Goal: Task Accomplishment & Management: Manage account settings

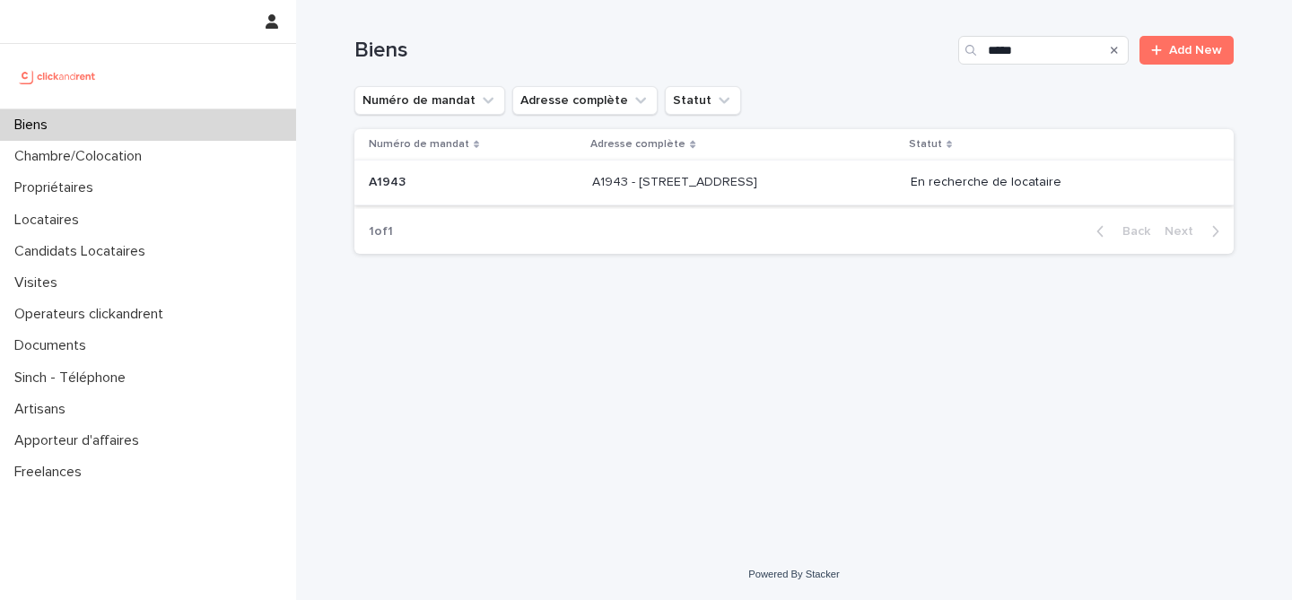
type input "*****"
click at [592, 176] on p "A1943 - 5 Square des Tilleuls, Noisy le Sec 93130" at bounding box center [676, 180] width 169 height 19
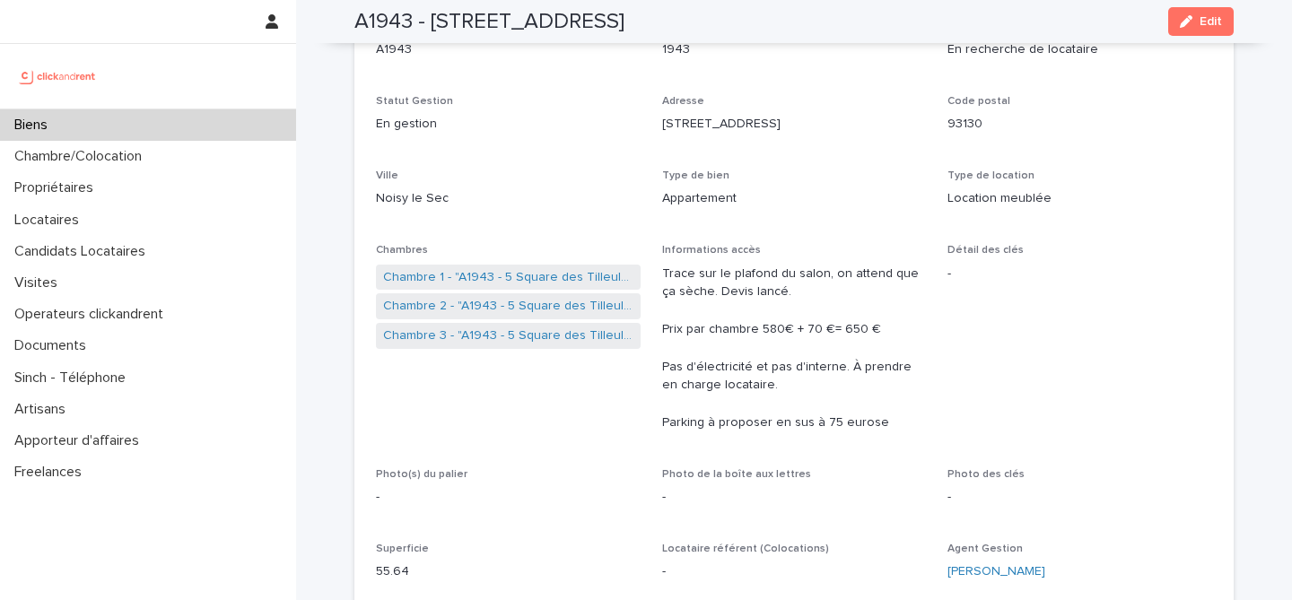
scroll to position [115, 0]
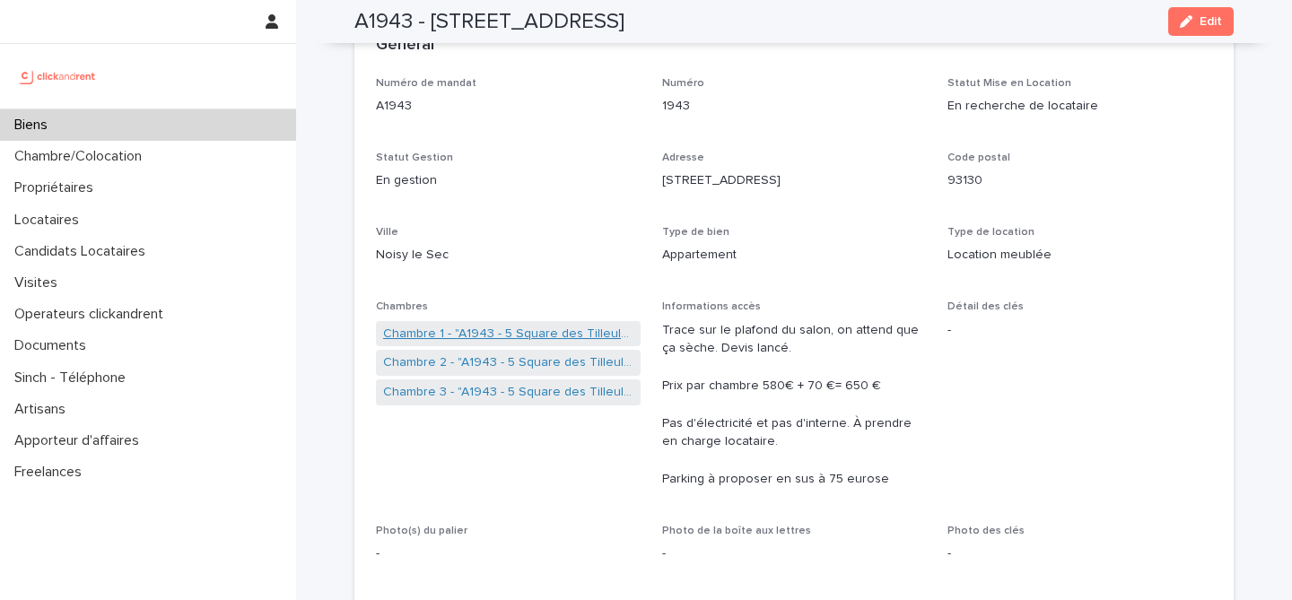
click at [529, 335] on link "Chambre 1 - "A1943 - 5 Square des Tilleuls, Noisy le Sec 93130"" at bounding box center [508, 334] width 250 height 19
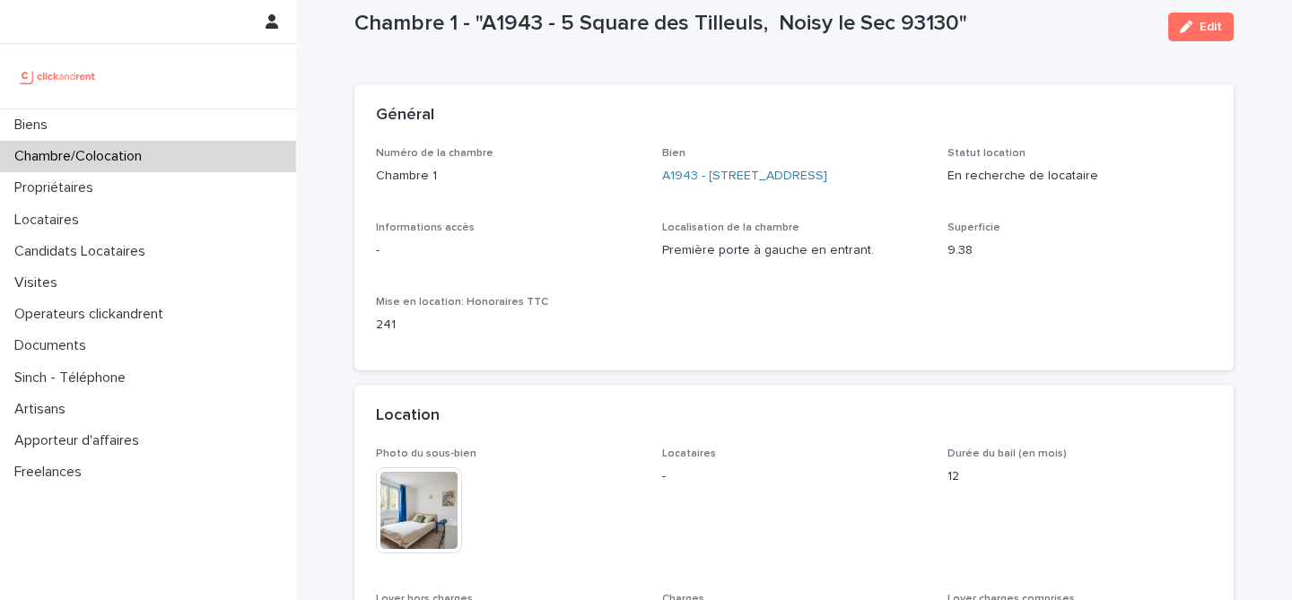
scroll to position [39, 0]
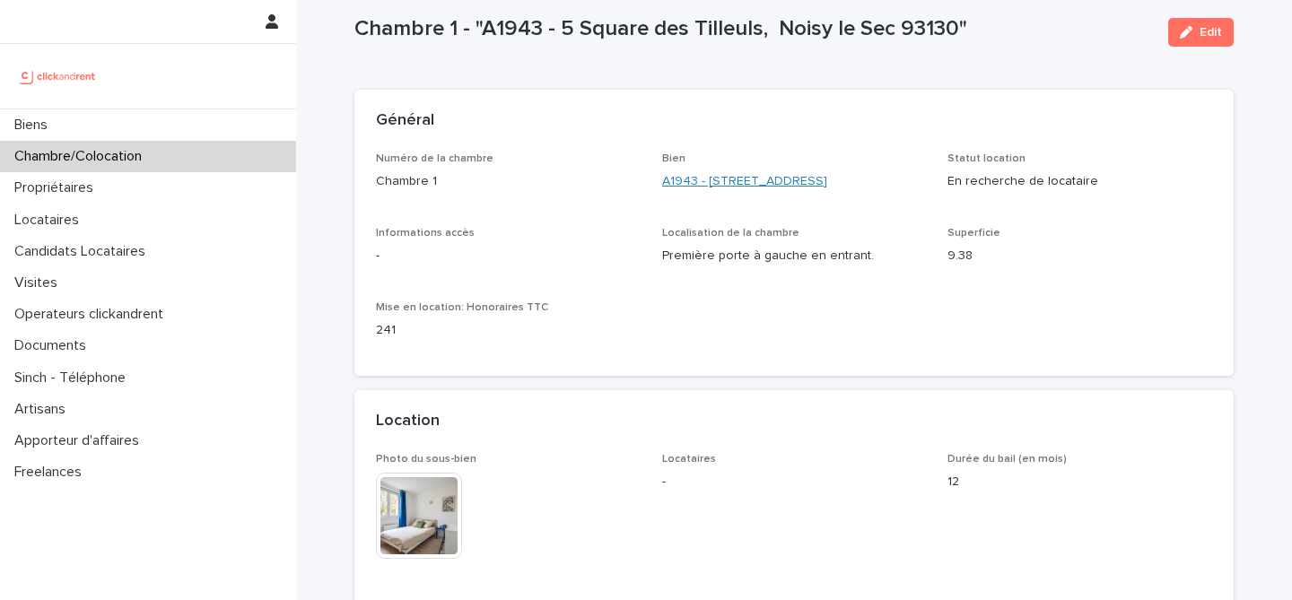
click at [666, 191] on link "A1943 - [STREET_ADDRESS]" at bounding box center [744, 181] width 165 height 19
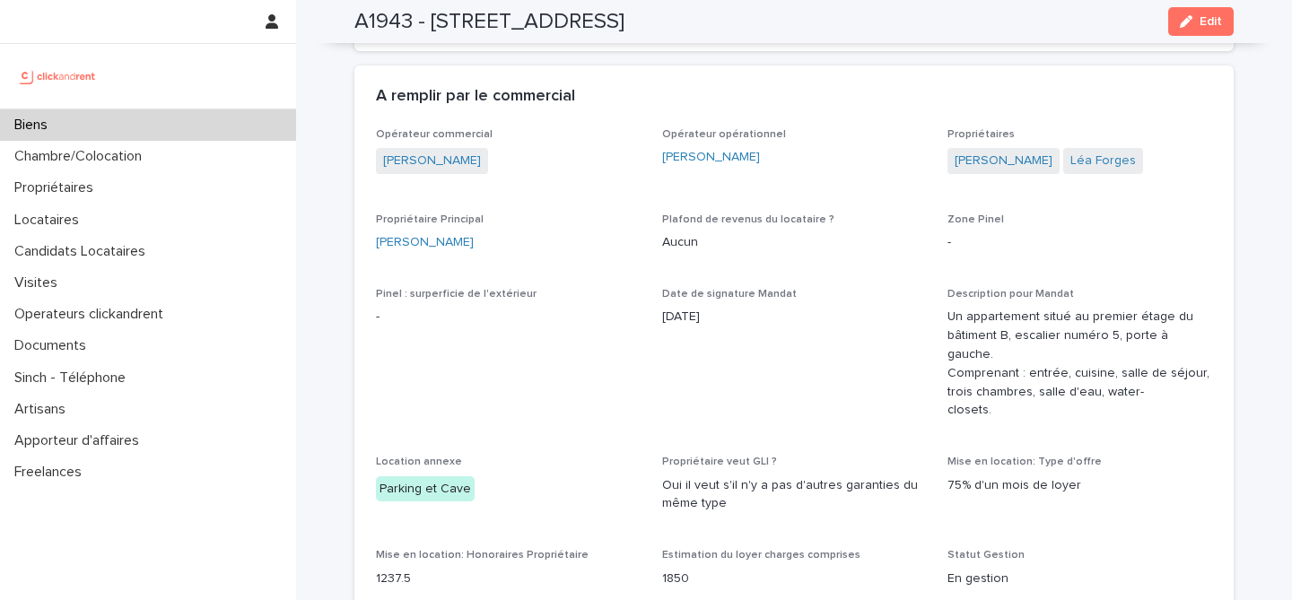
scroll to position [1061, 0]
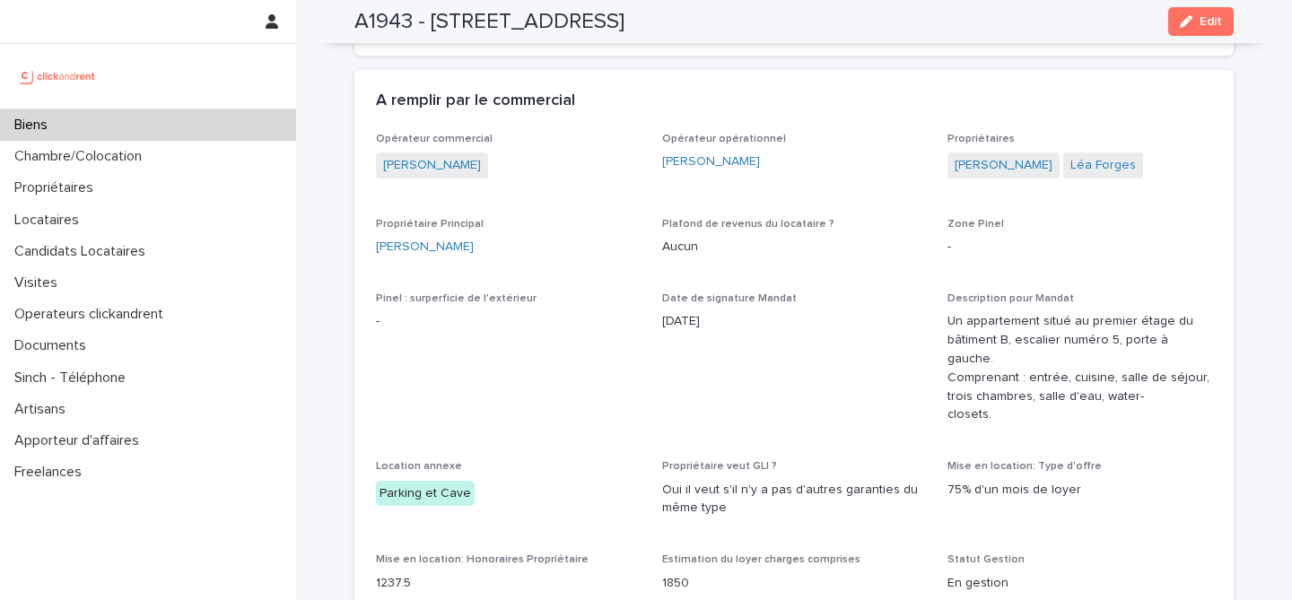
click at [140, 132] on div "Biens" at bounding box center [148, 124] width 296 height 31
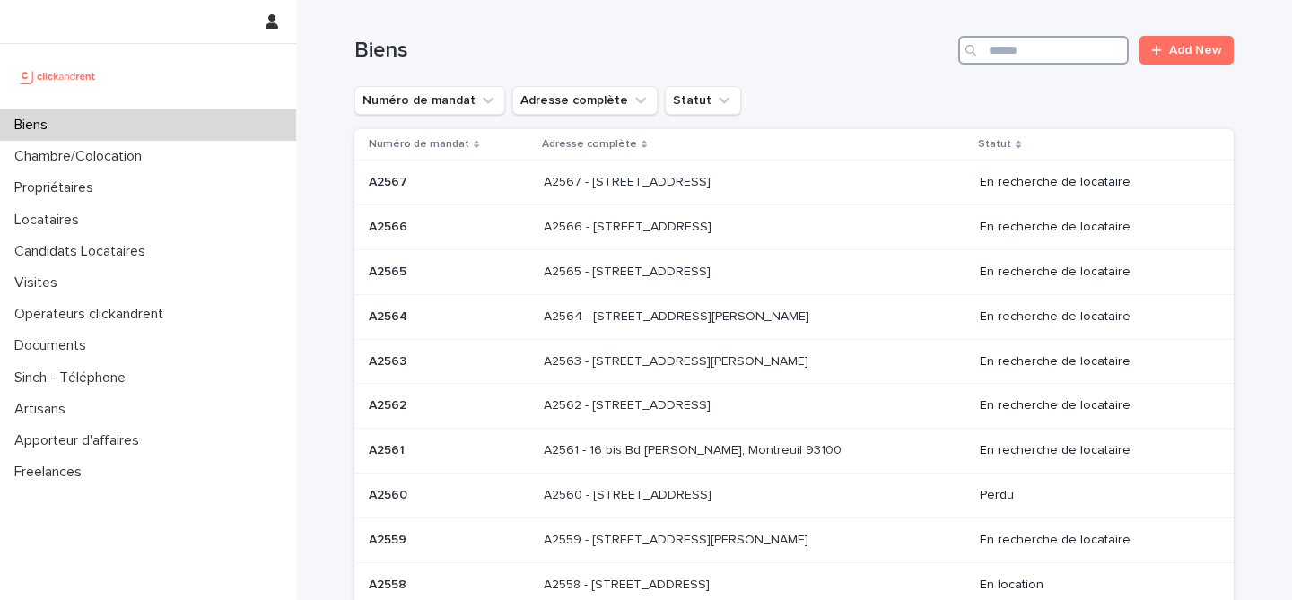
click at [1056, 57] on input "Search" at bounding box center [1043, 50] width 170 height 29
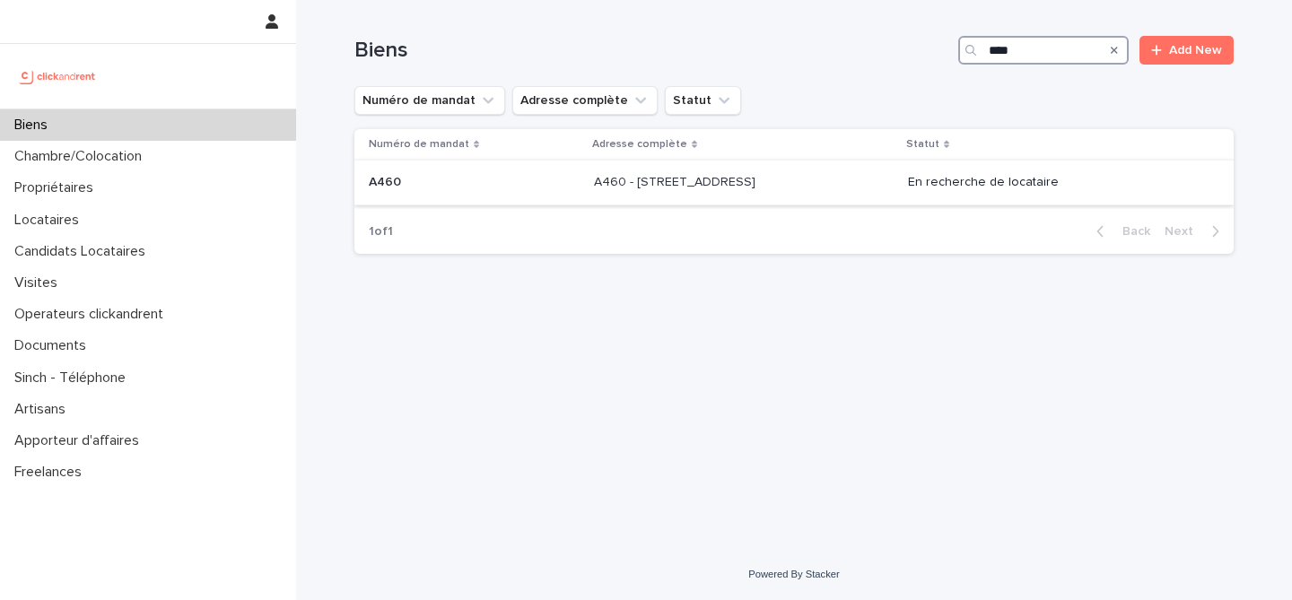
type input "****"
click at [730, 173] on p "A460 - 82 rue du Point du Jour, Boulogne-Billancourt 92100" at bounding box center [676, 180] width 165 height 19
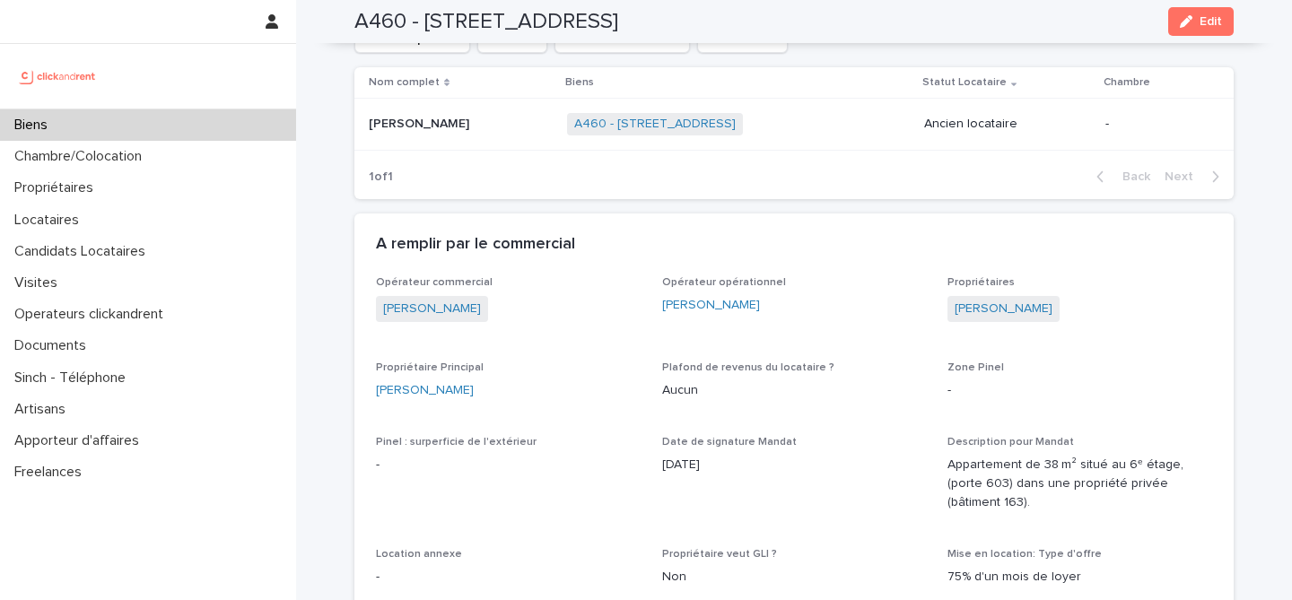
scroll to position [946, 0]
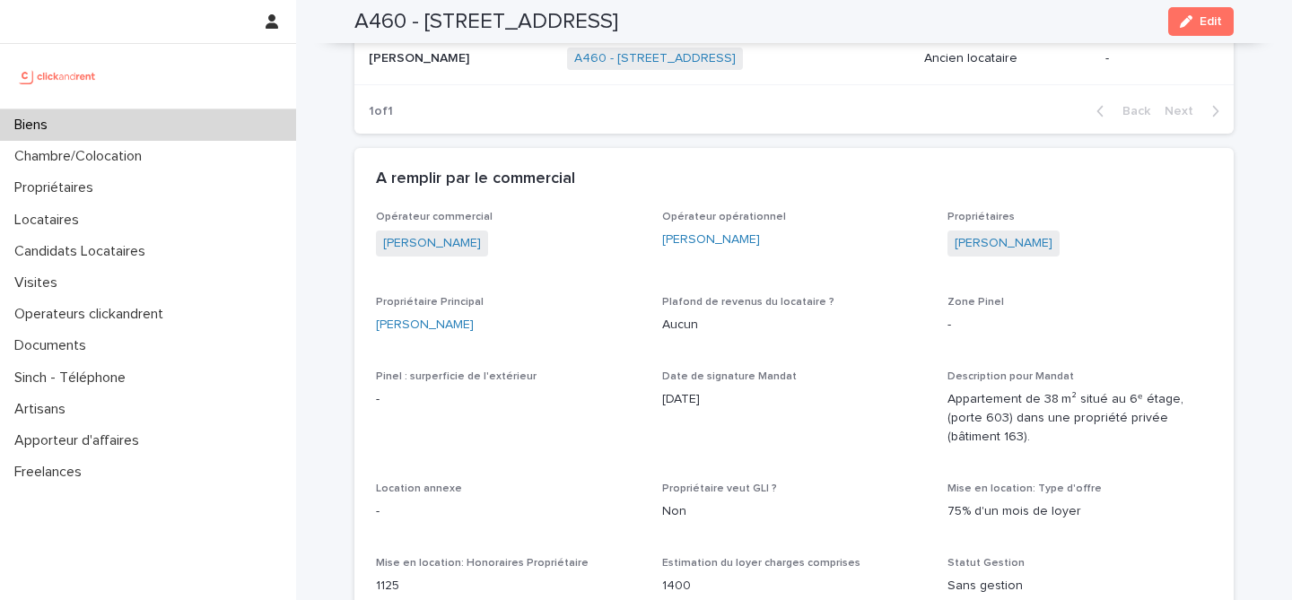
click at [132, 134] on div "Biens" at bounding box center [148, 124] width 296 height 31
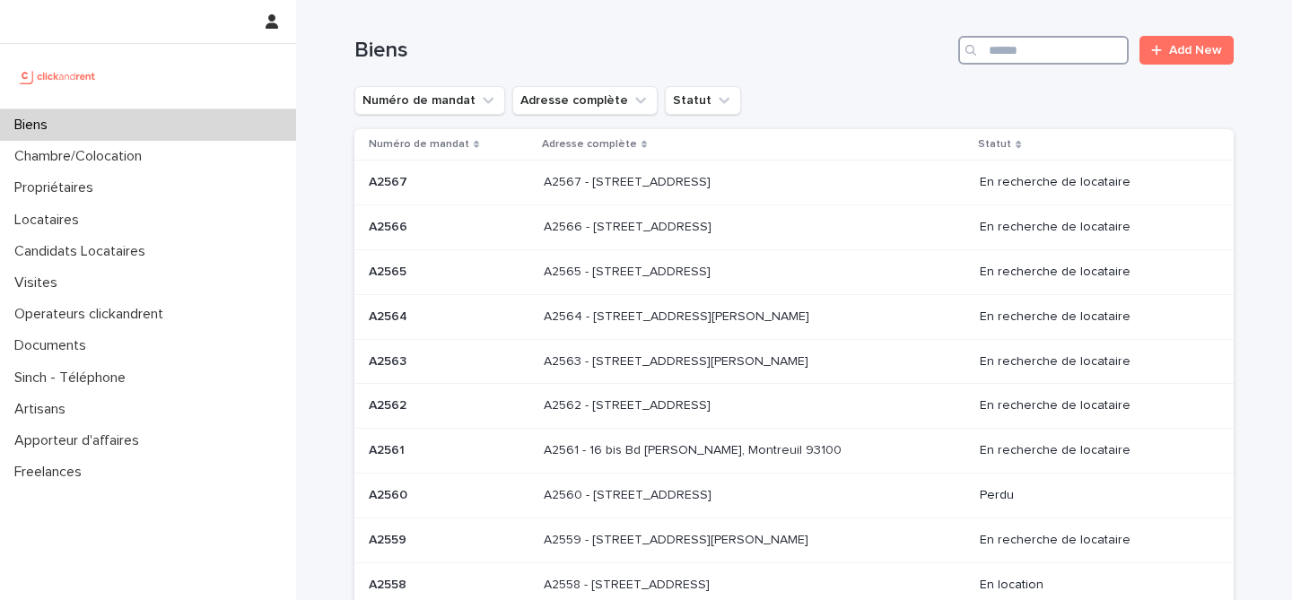
click at [1117, 62] on input "Search" at bounding box center [1043, 50] width 170 height 29
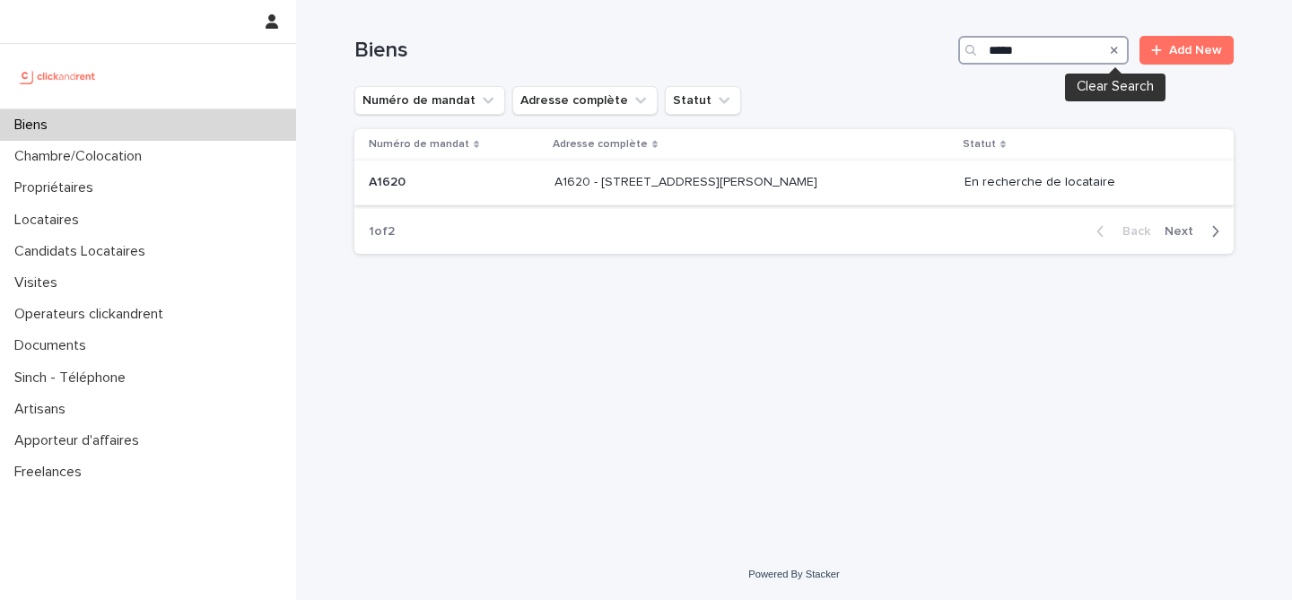
type input "*****"
click at [719, 193] on div "A1620 - 37 rue Alexandre Fourny, Champigny-sur-Marne 94500 A1620 - 37 rue Alexa…" at bounding box center [753, 183] width 396 height 30
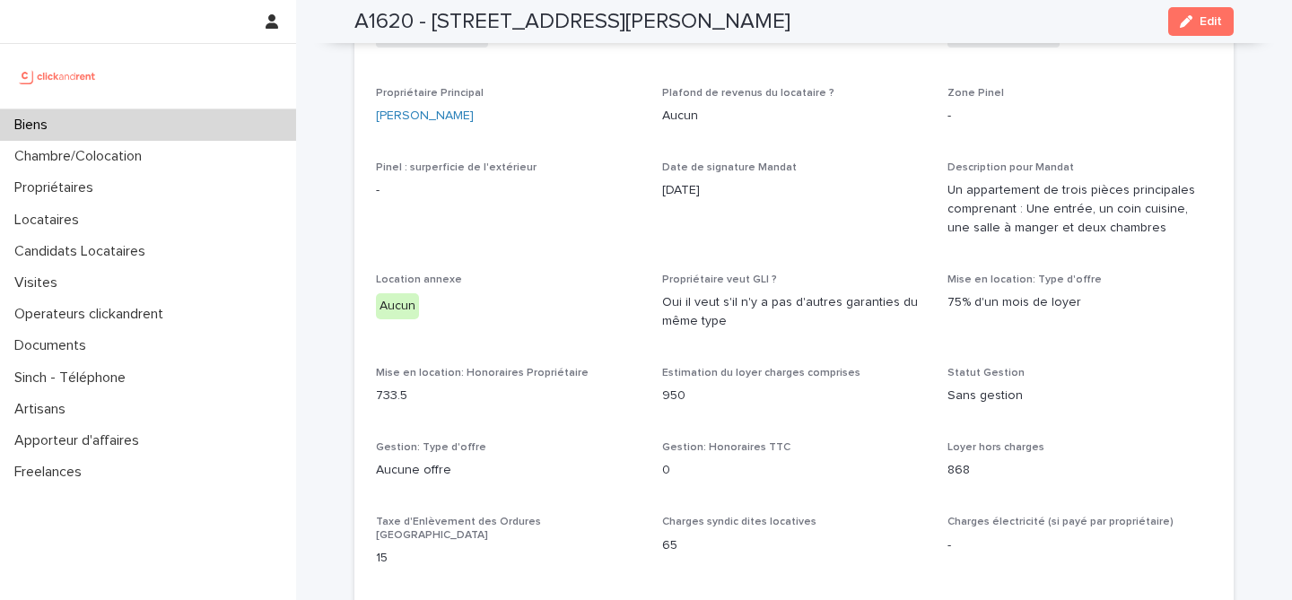
scroll to position [1438, 0]
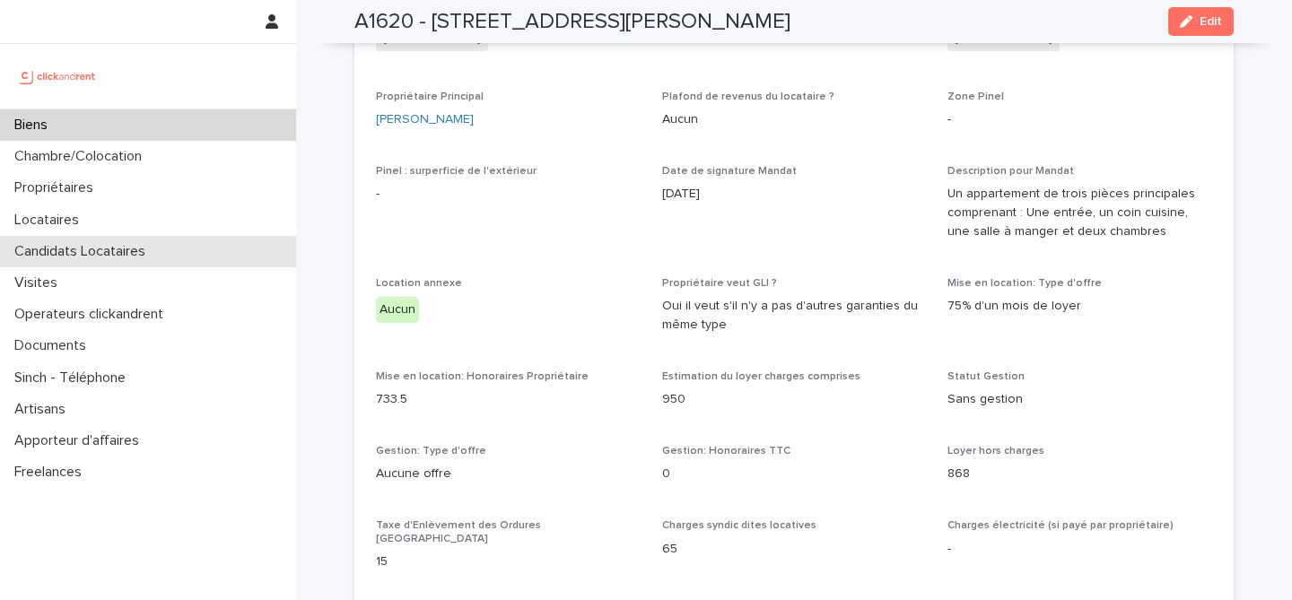
click at [154, 250] on p "Candidats Locataires" at bounding box center [83, 251] width 153 height 17
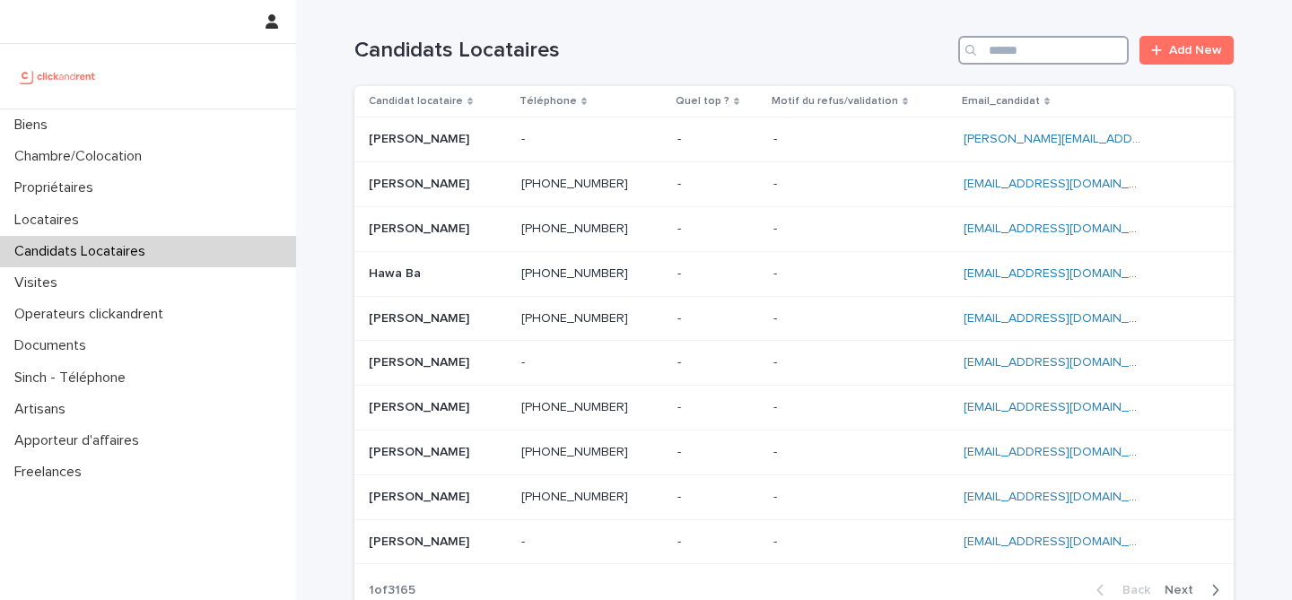
click at [1029, 60] on input "Search" at bounding box center [1043, 50] width 170 height 29
paste input "**********"
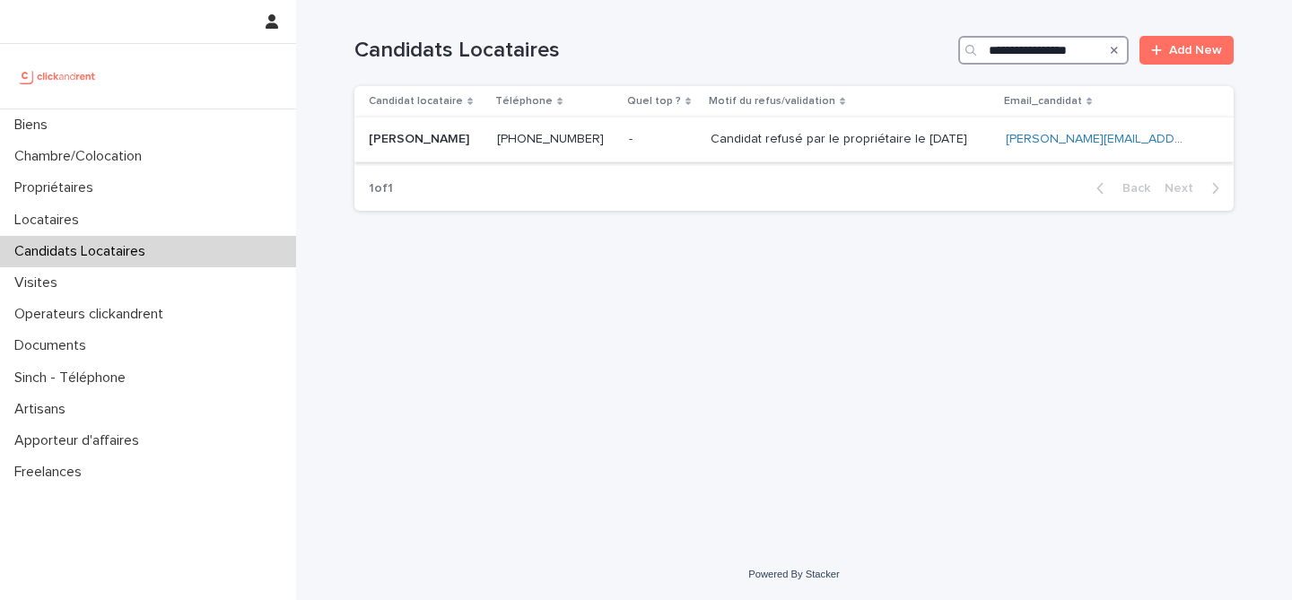
type input "**********"
click at [448, 139] on p "Aminata Coumbassa" at bounding box center [421, 137] width 104 height 19
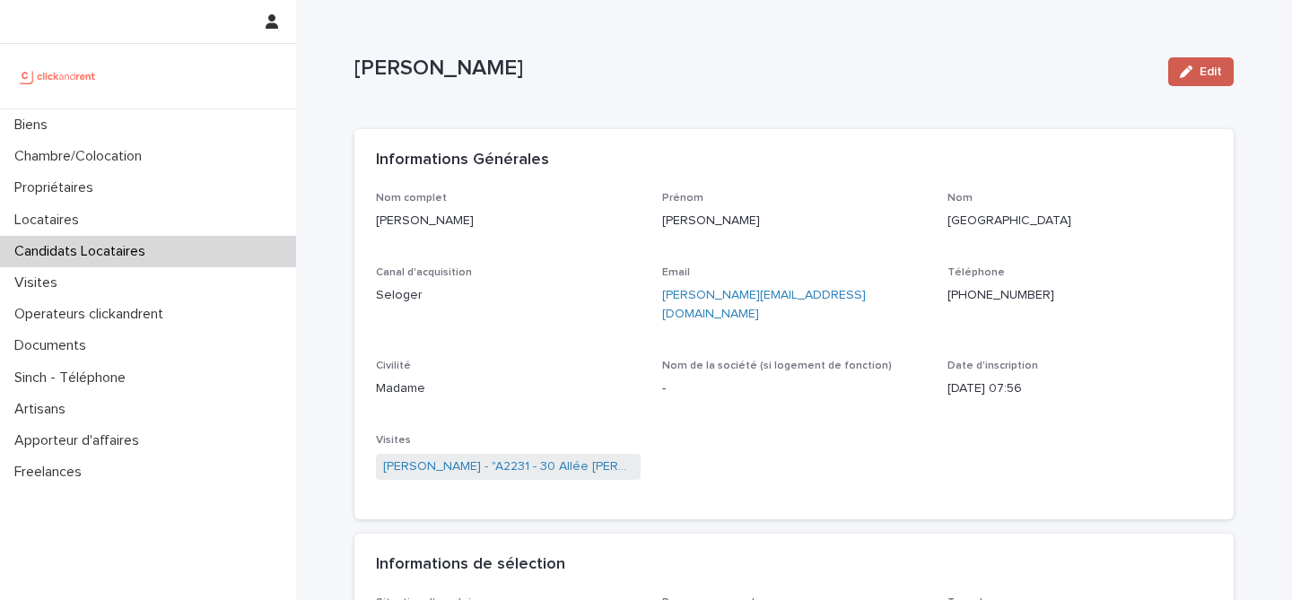
click at [1216, 74] on span "Edit" at bounding box center [1211, 72] width 22 height 13
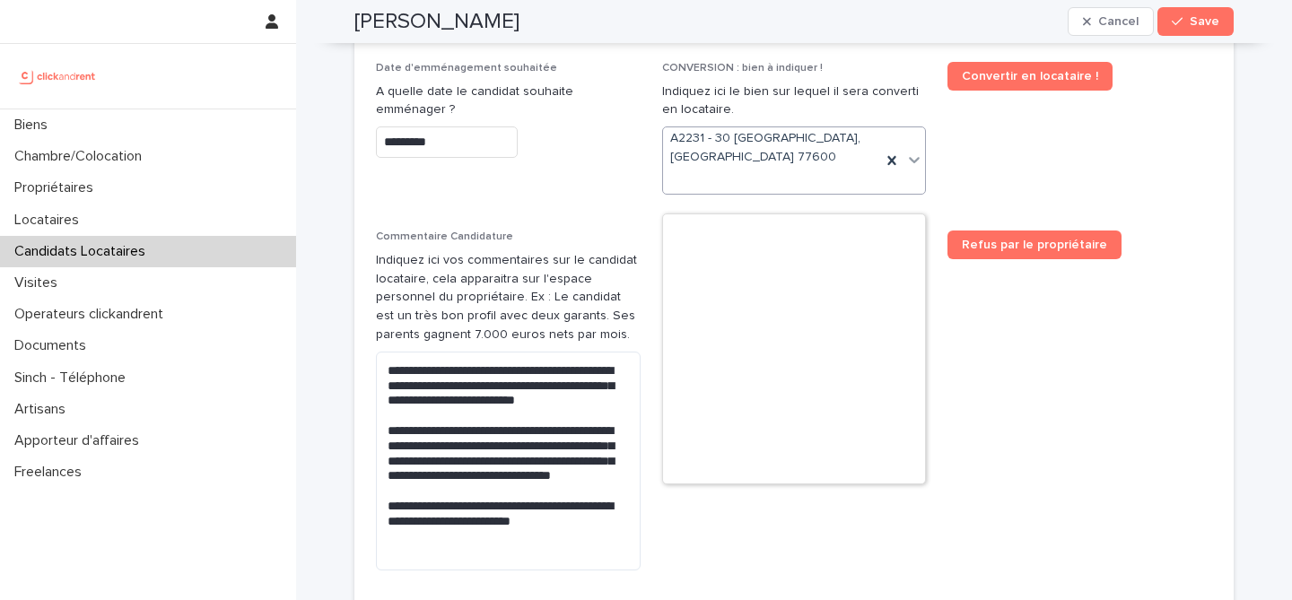
scroll to position [4397, 0]
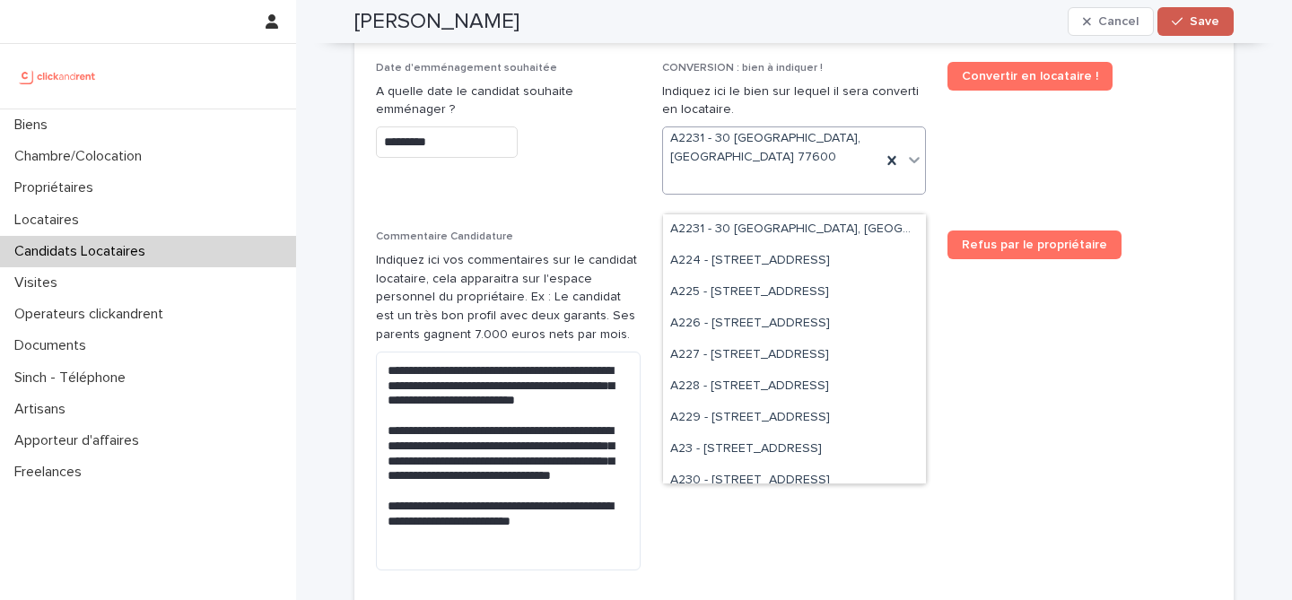
click at [1193, 23] on span "Save" at bounding box center [1205, 21] width 30 height 13
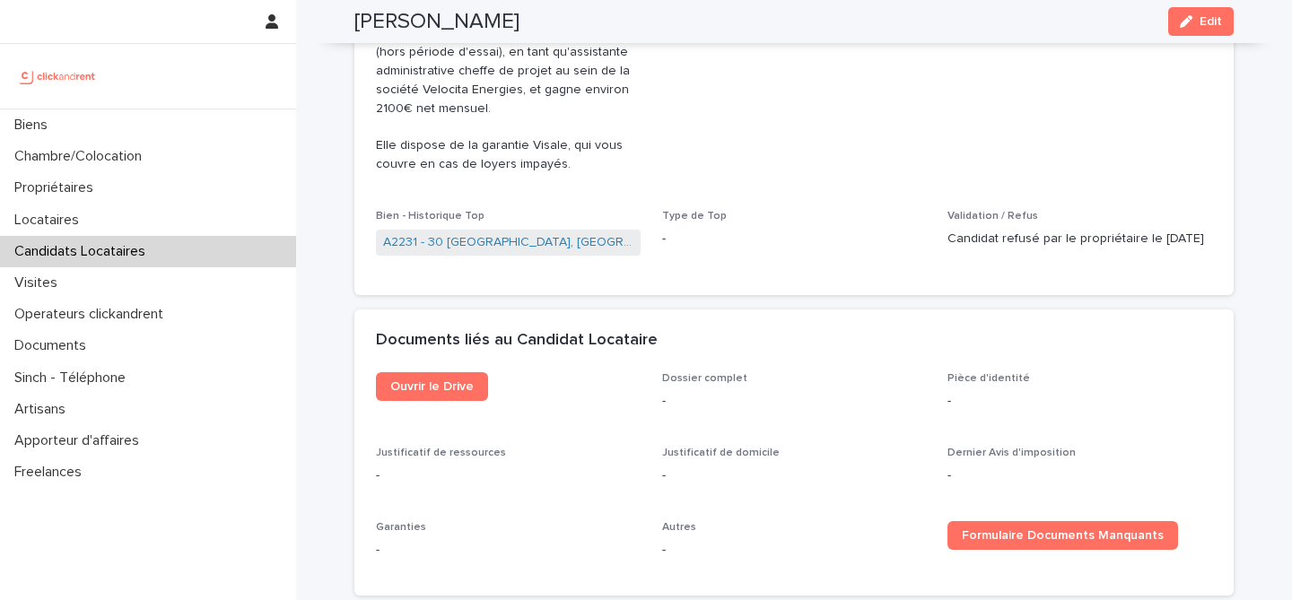
scroll to position [630, 0]
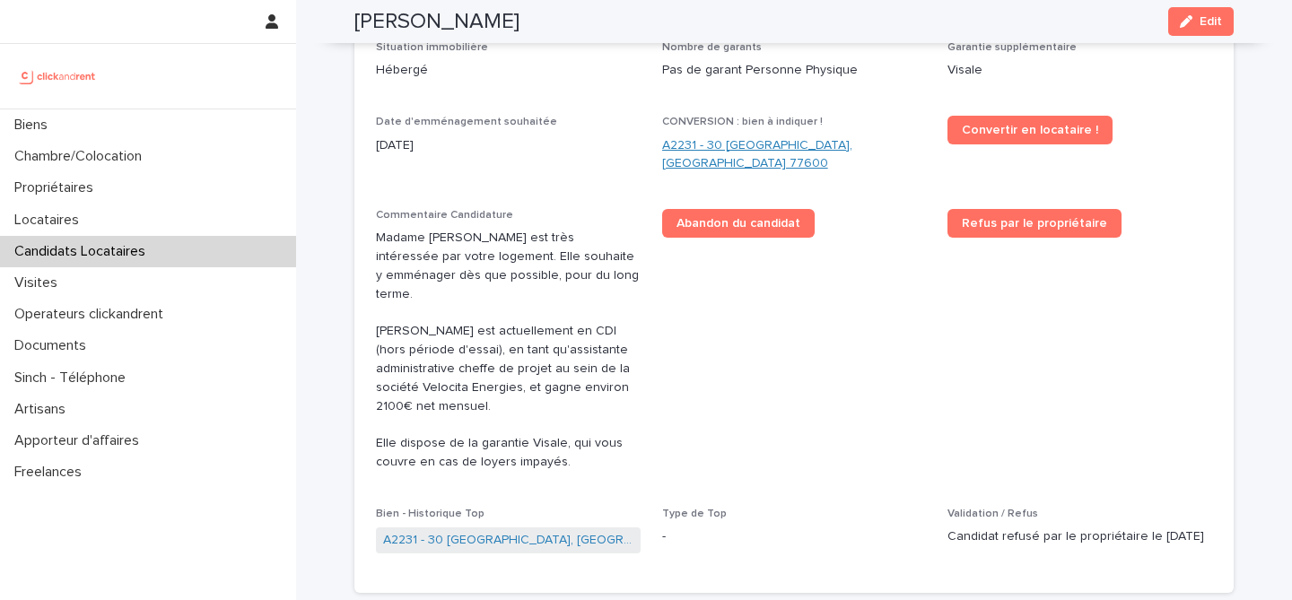
click at [791, 141] on link "A2231 - 30 [GEOGRAPHIC_DATA], [GEOGRAPHIC_DATA] 77600" at bounding box center [794, 155] width 265 height 38
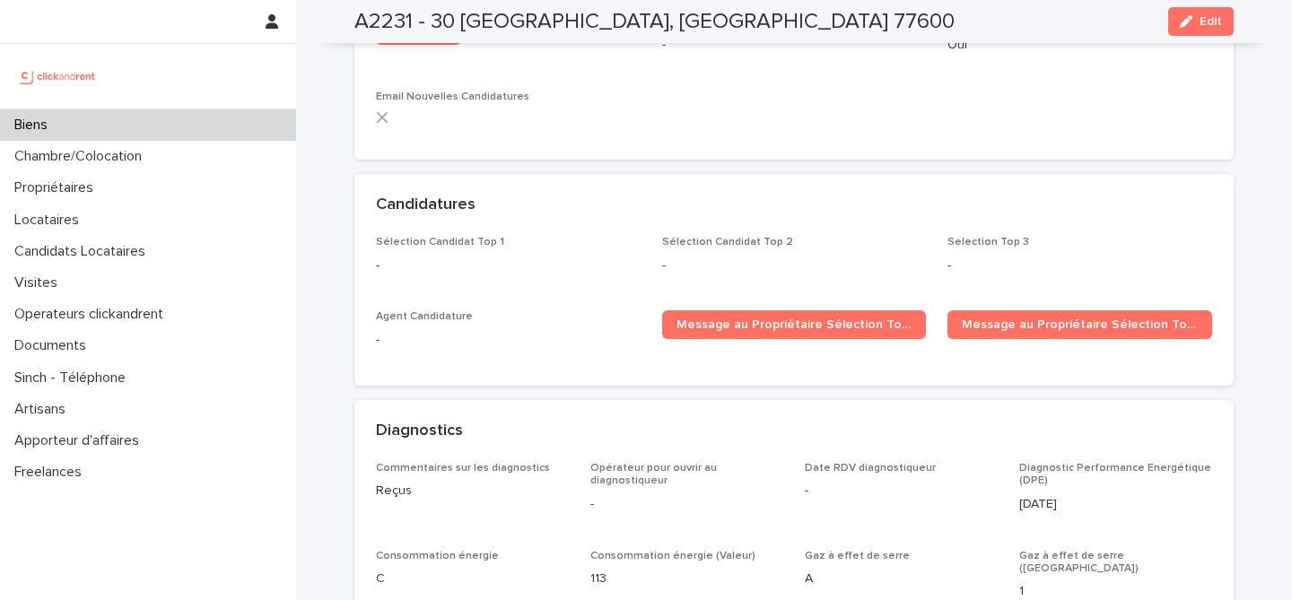
scroll to position [5402, 0]
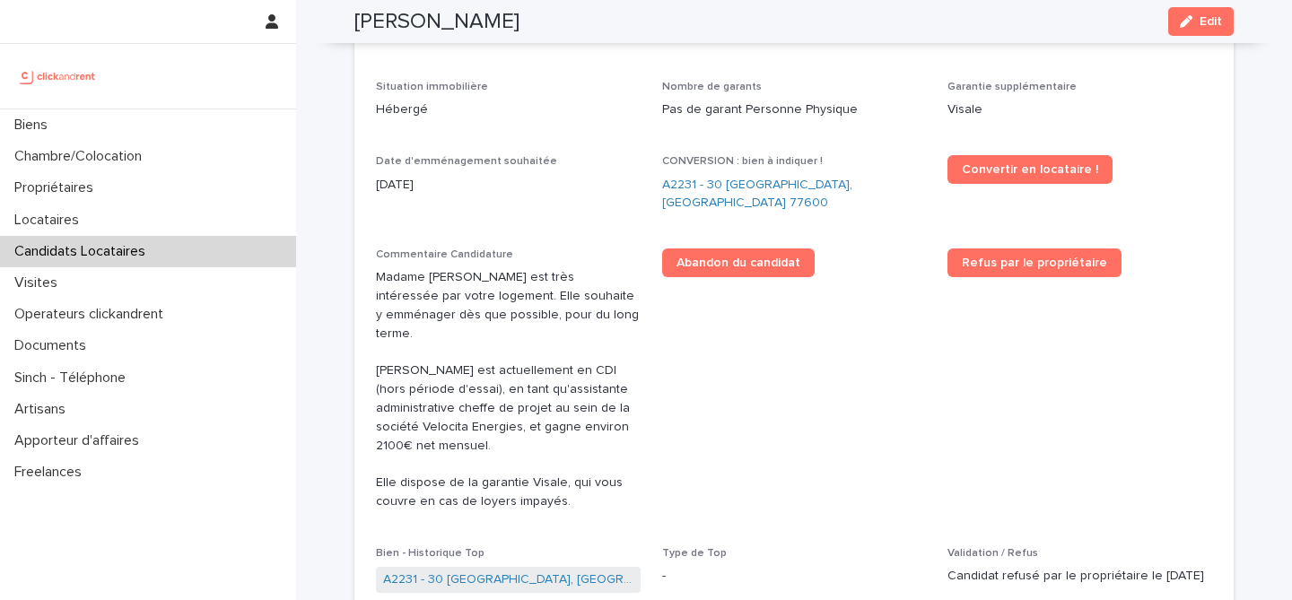
scroll to position [585, 0]
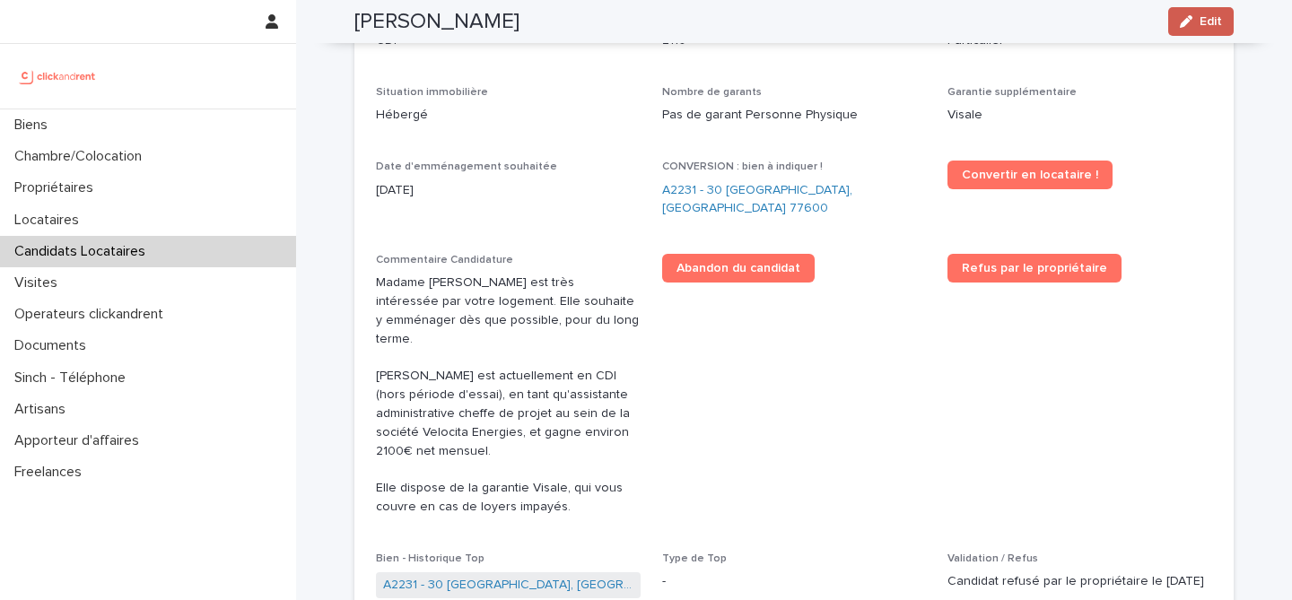
click at [1211, 26] on span "Edit" at bounding box center [1211, 21] width 22 height 13
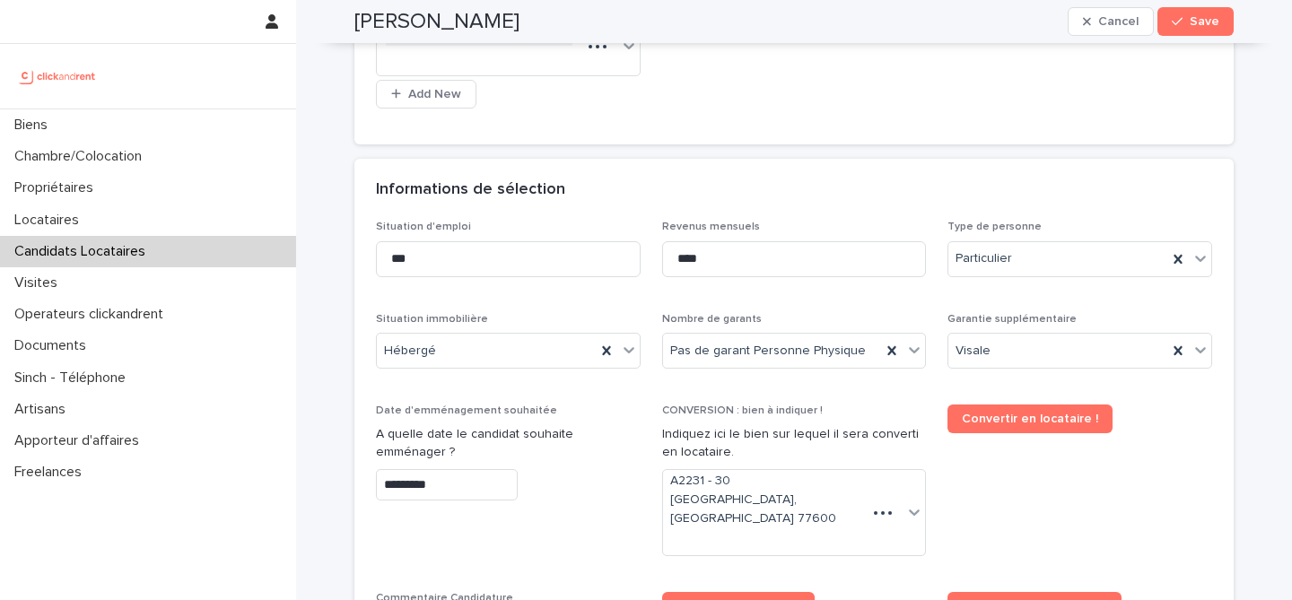
scroll to position [793, 0]
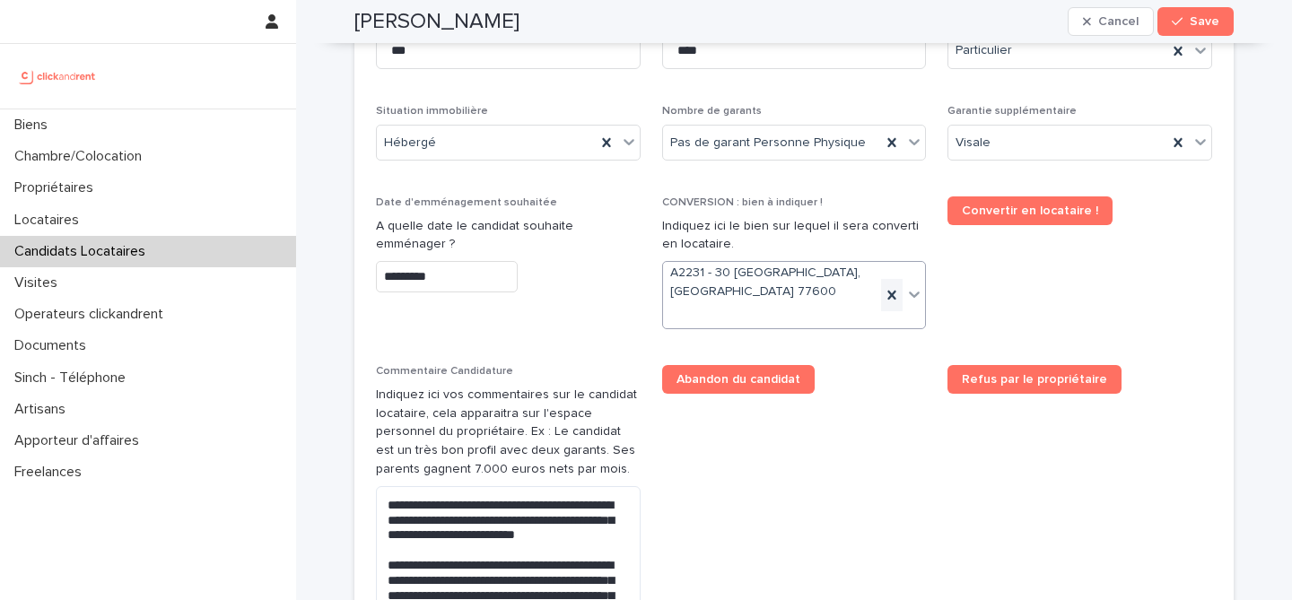
click at [884, 304] on icon at bounding box center [892, 295] width 18 height 18
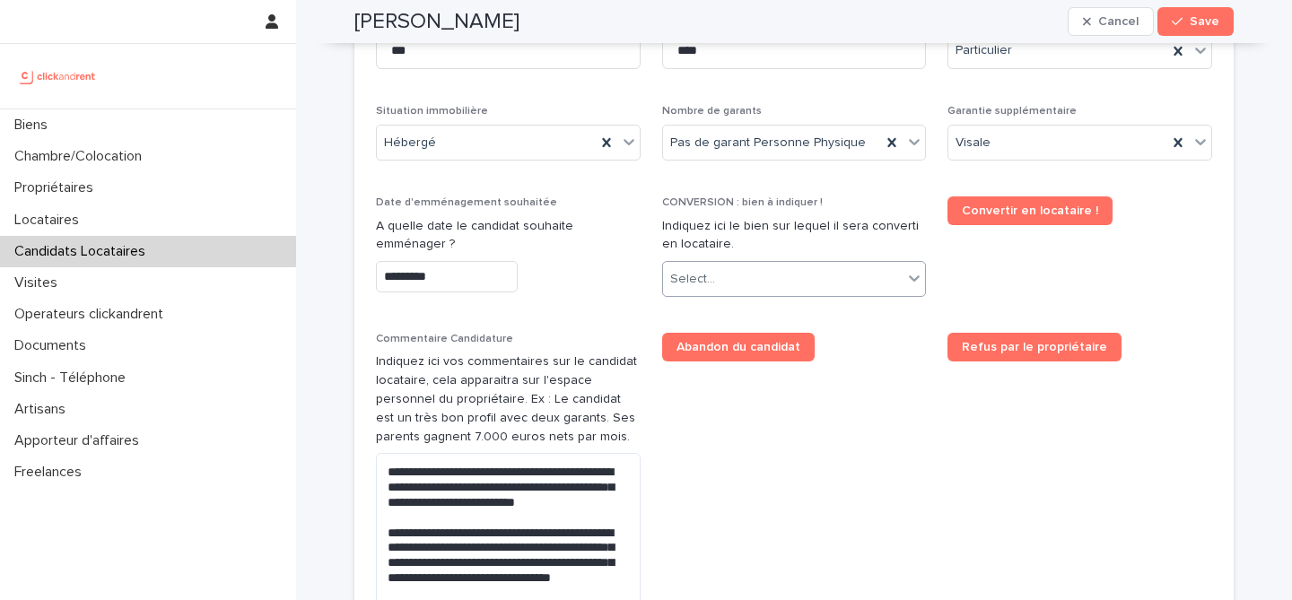
scroll to position [767, 0]
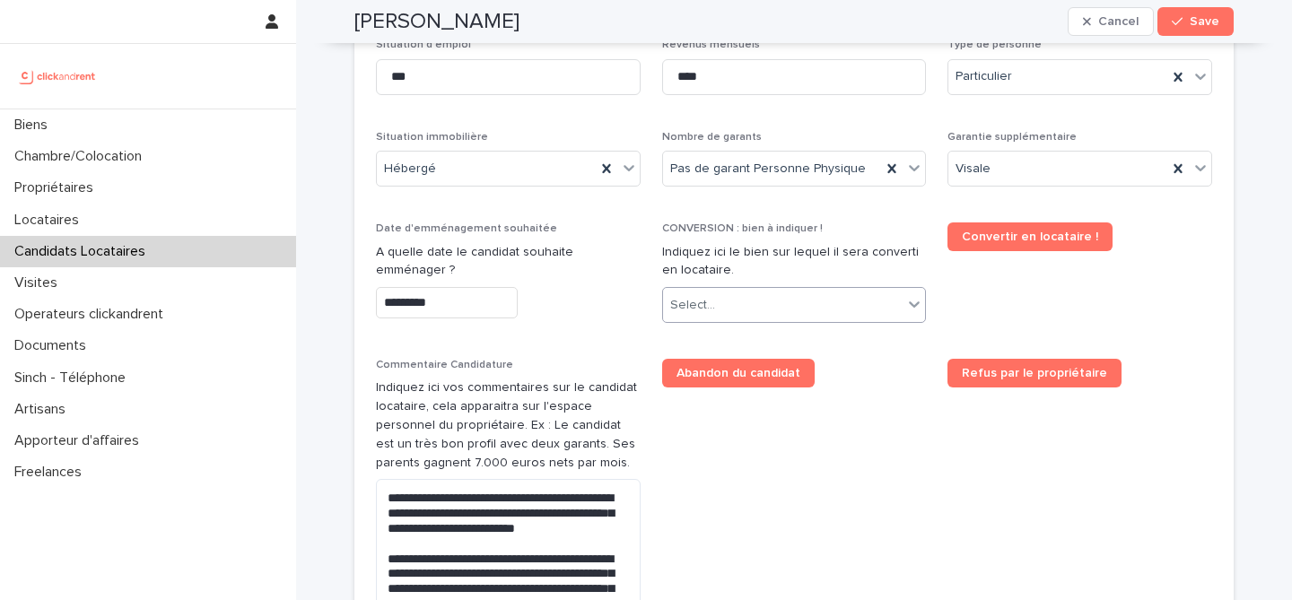
paste input "*****"
type input "*****"
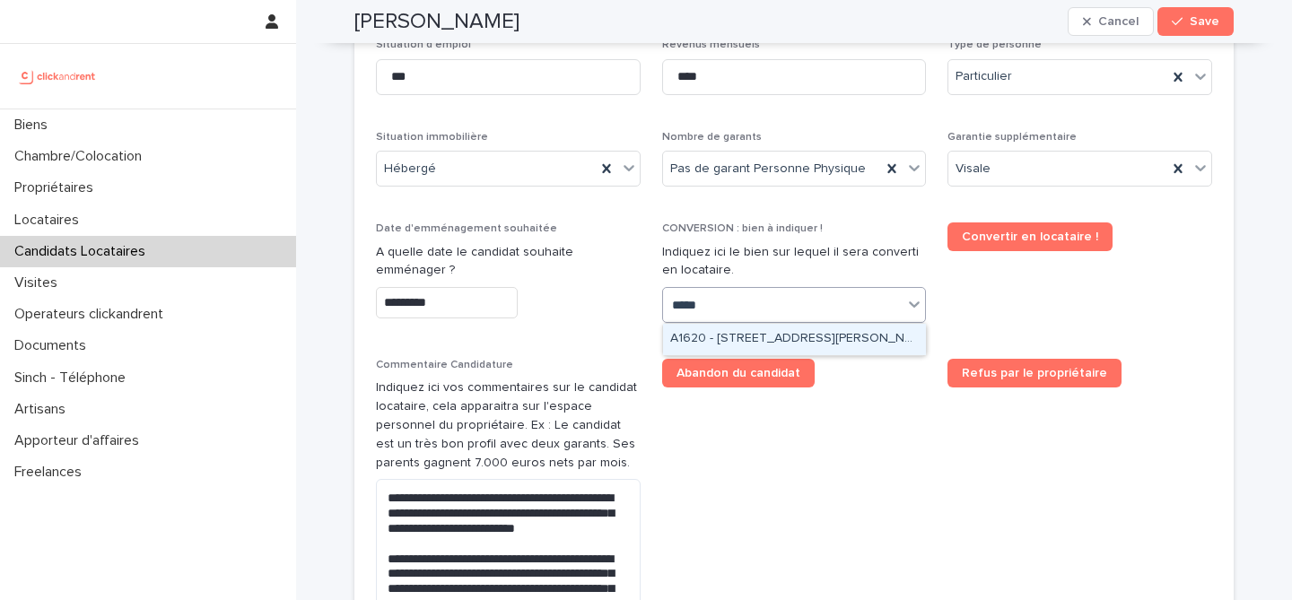
click at [778, 334] on div "A1620 - [STREET_ADDRESS][PERSON_NAME]" at bounding box center [794, 339] width 263 height 31
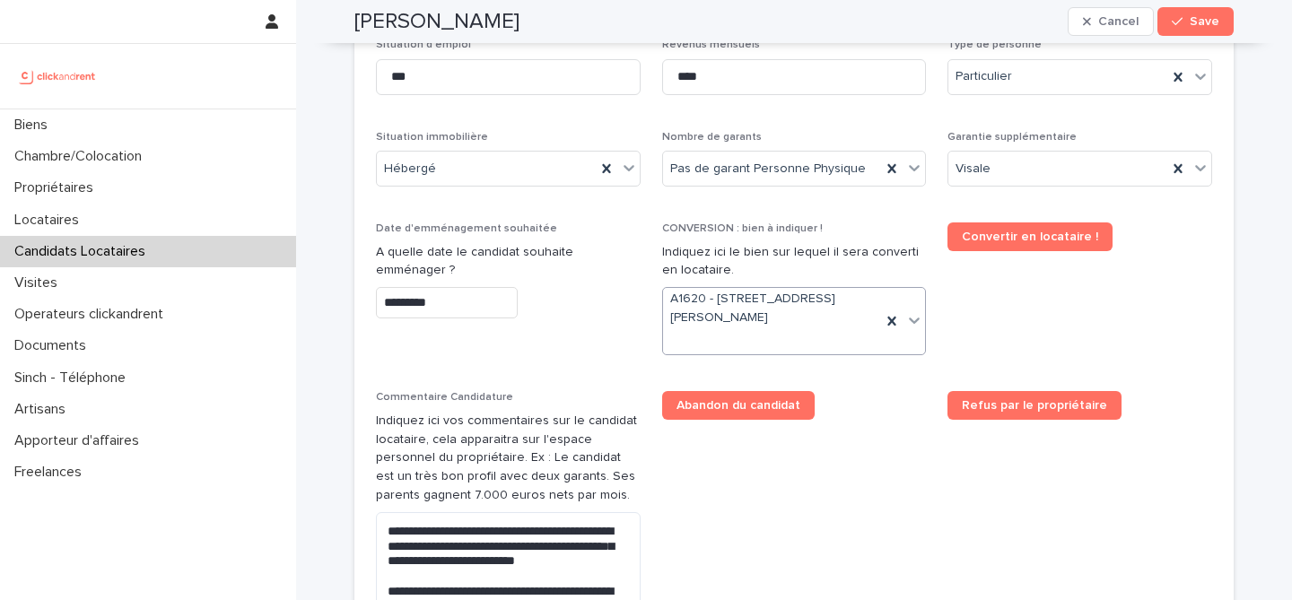
scroll to position [783, 0]
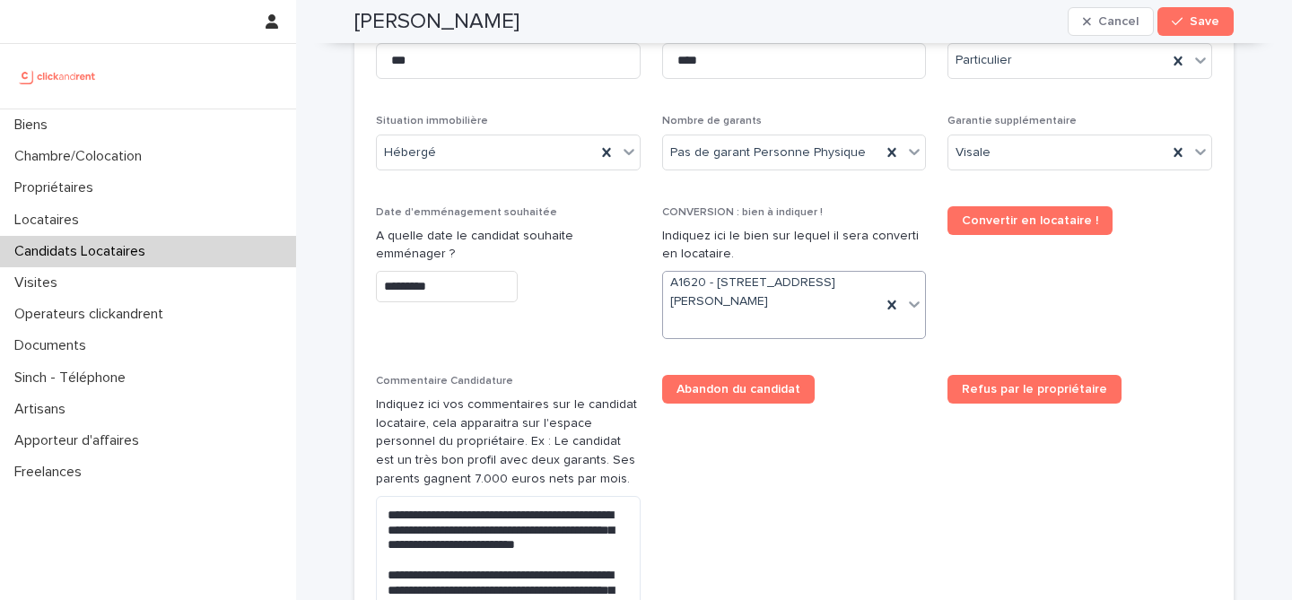
click at [915, 433] on span "Abandon du candidat" at bounding box center [794, 552] width 265 height 354
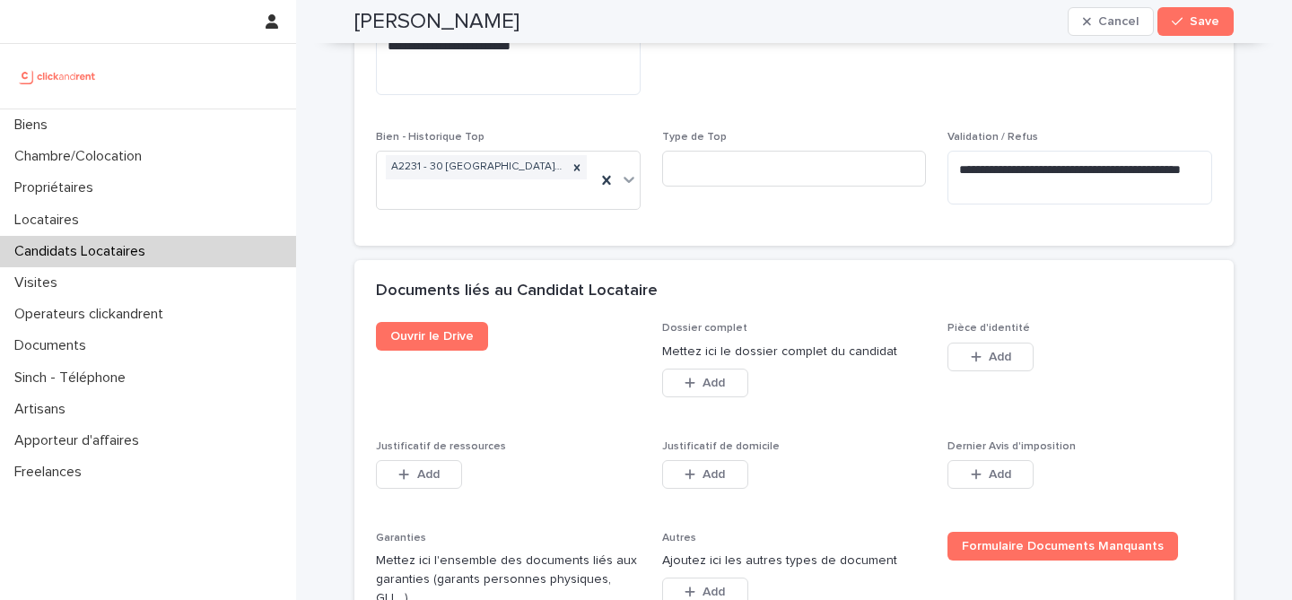
scroll to position [1431, 0]
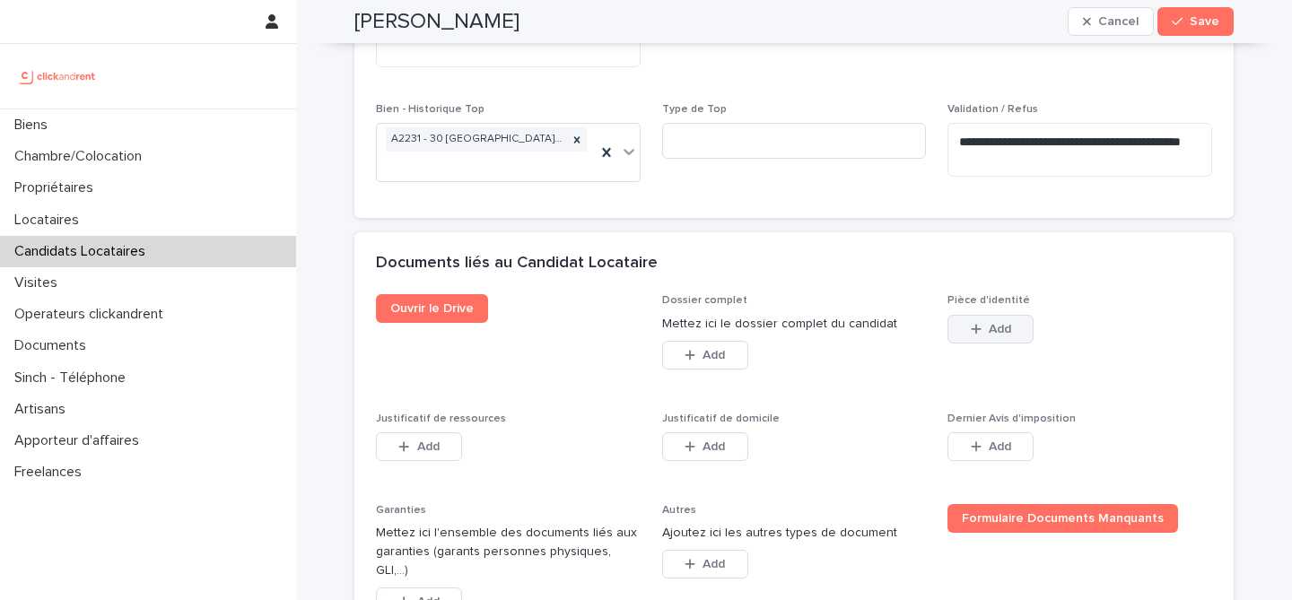
click at [1010, 326] on span "Add" at bounding box center [1000, 329] width 22 height 13
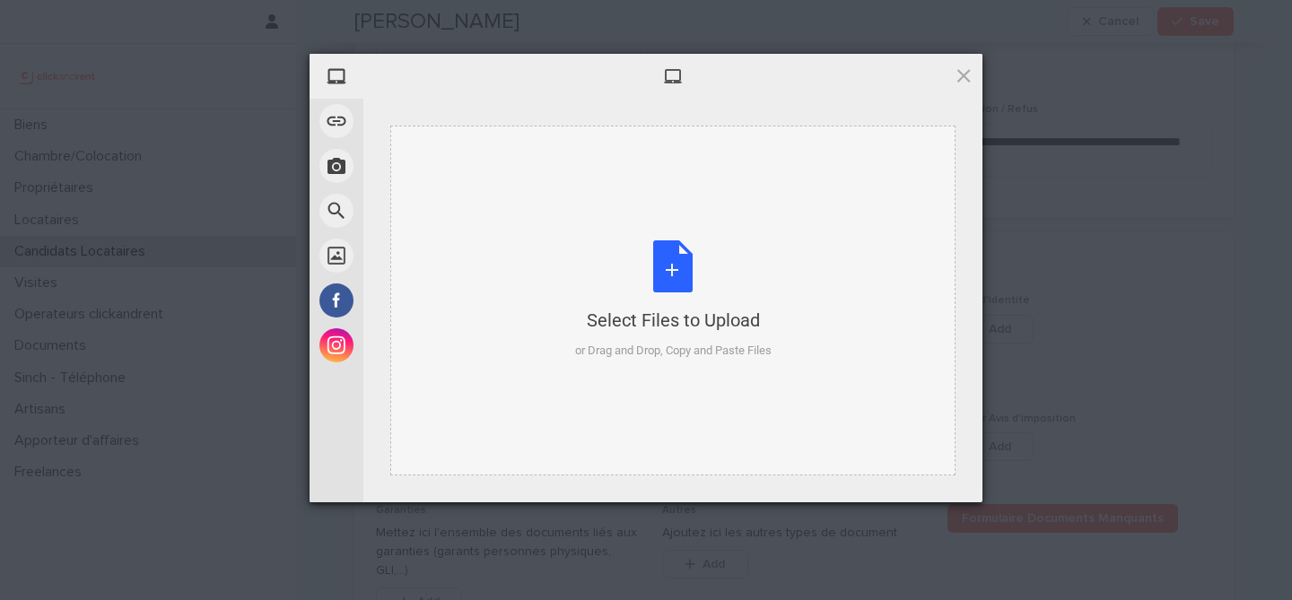
click at [692, 269] on div "Select Files to Upload or Drag and Drop, Copy and Paste Files" at bounding box center [673, 299] width 197 height 119
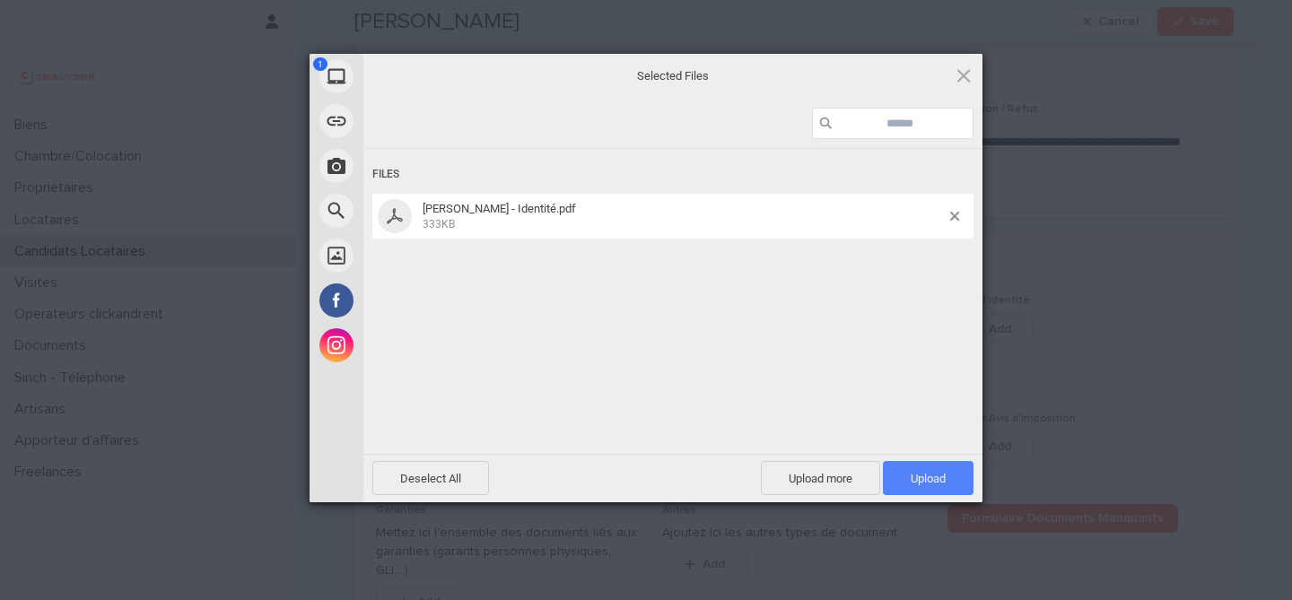
click at [927, 467] on span "Upload 1" at bounding box center [928, 478] width 91 height 34
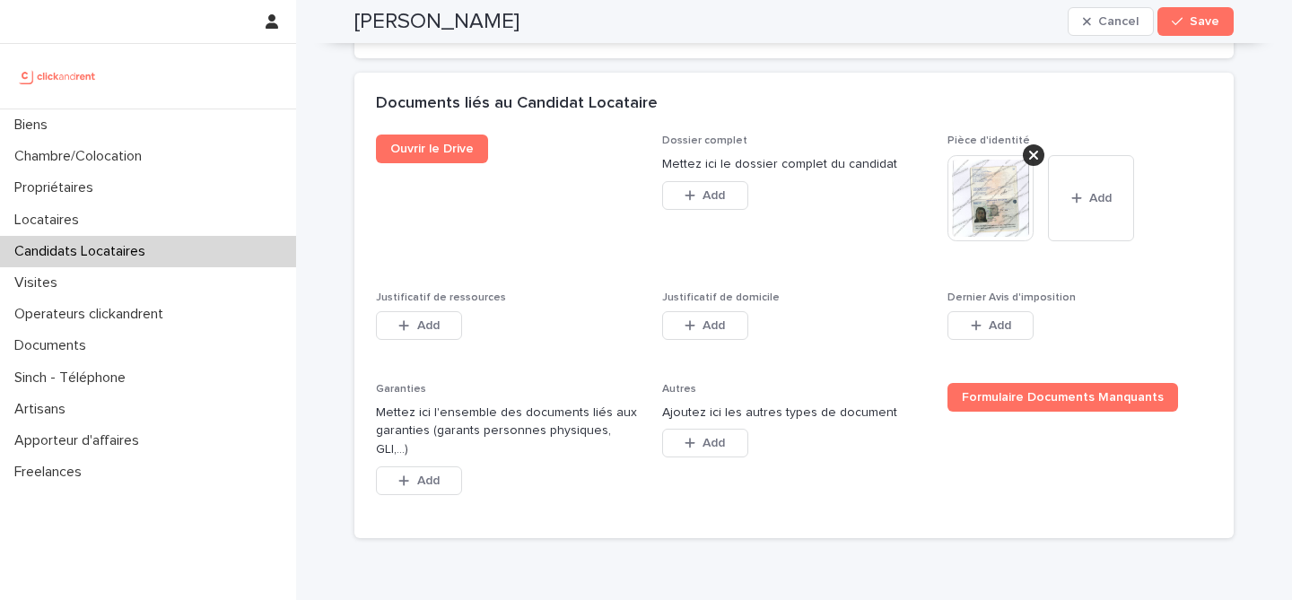
scroll to position [1656, 0]
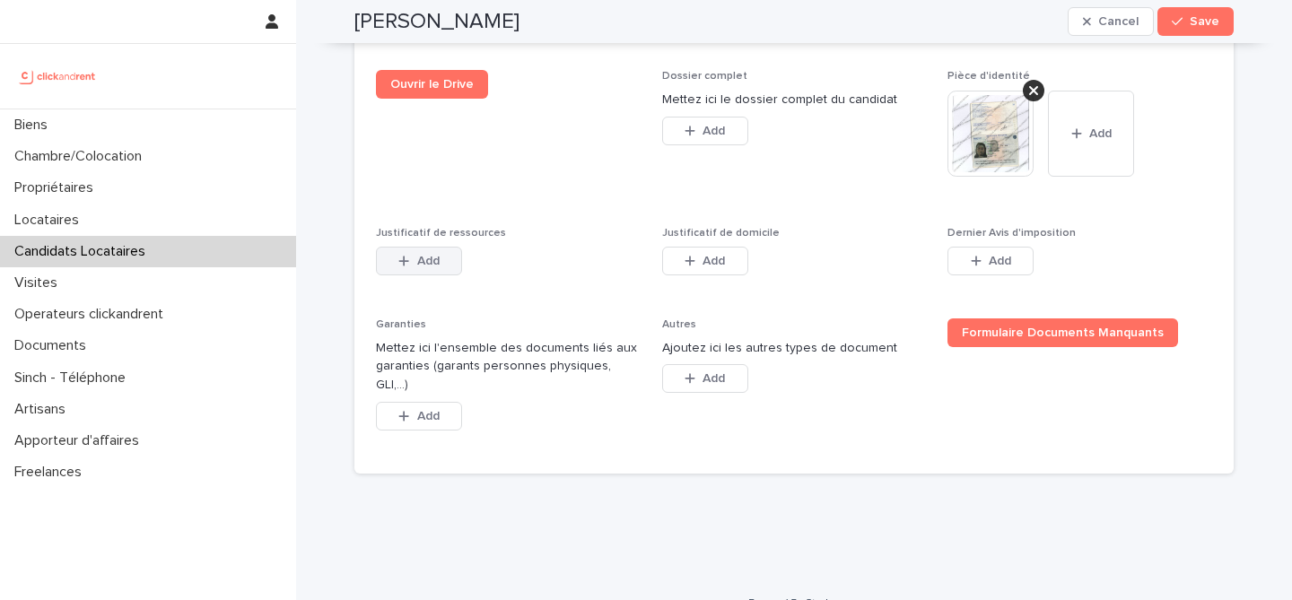
click at [428, 261] on span "Add" at bounding box center [428, 261] width 22 height 13
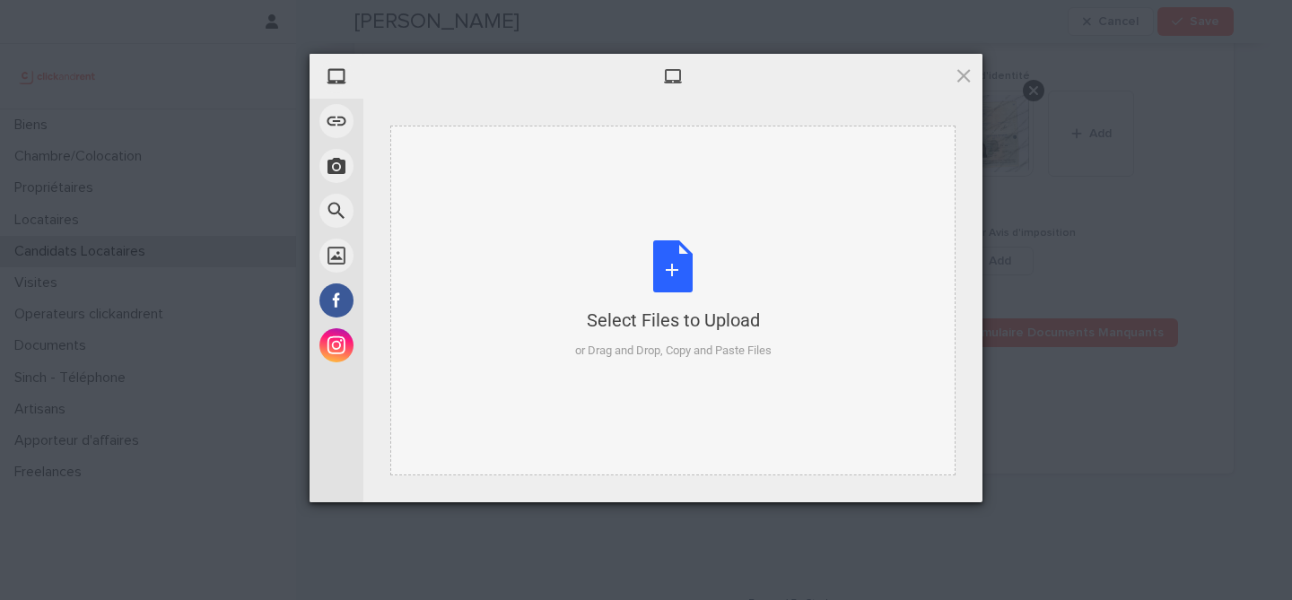
click at [683, 264] on div "Select Files to Upload or Drag and Drop, Copy and Paste Files" at bounding box center [673, 299] width 197 height 119
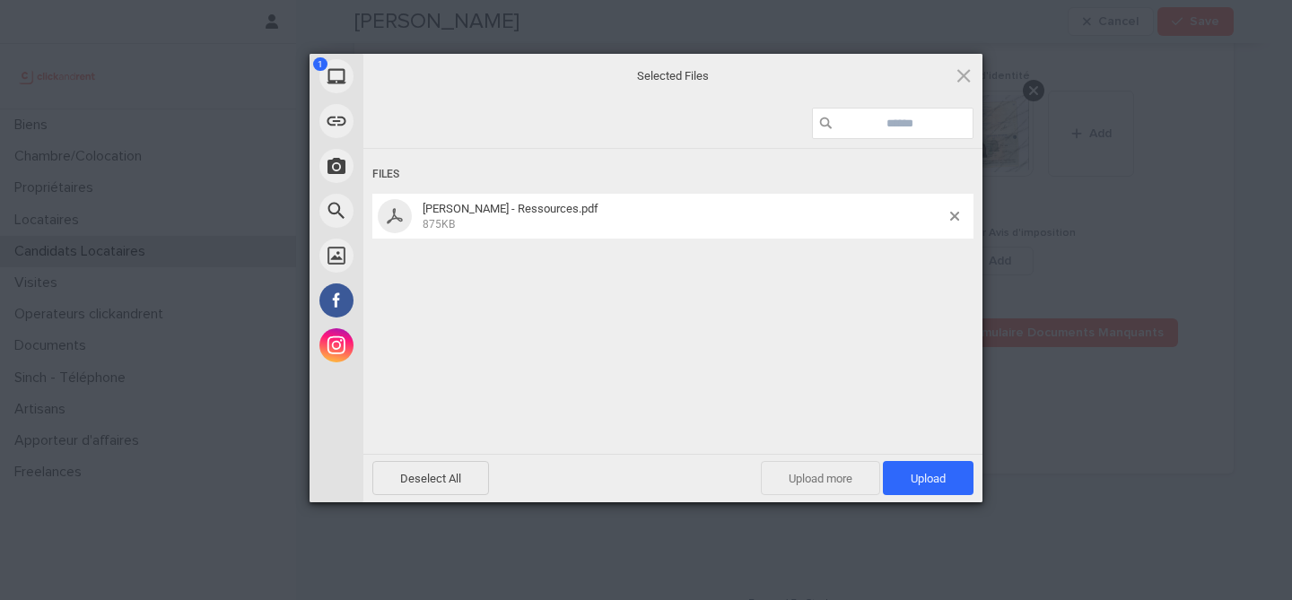
click at [833, 490] on span "Upload more" at bounding box center [820, 478] width 119 height 34
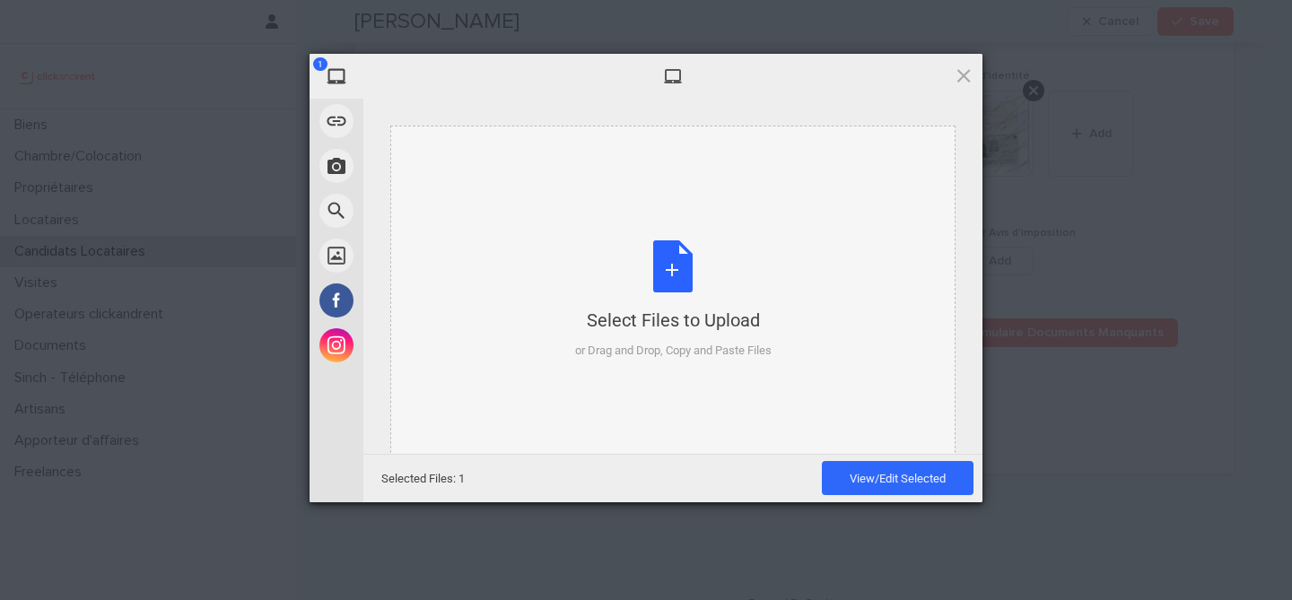
click at [669, 246] on div "Select Files to Upload or Drag and Drop, Copy and Paste Files" at bounding box center [673, 299] width 197 height 119
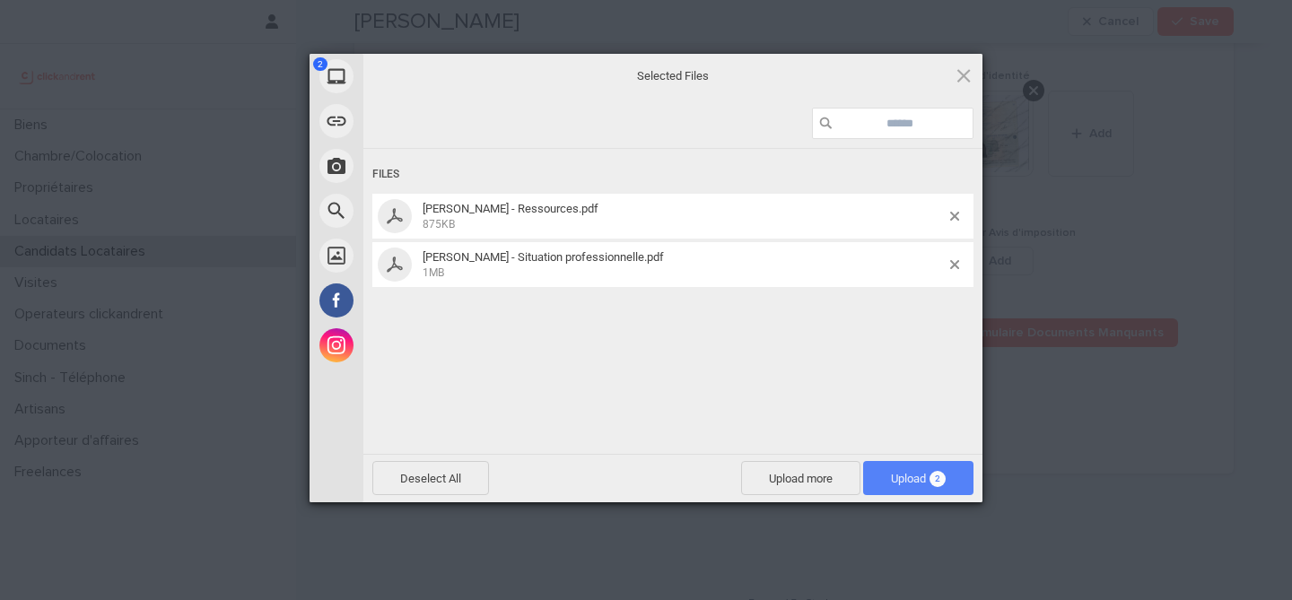
click at [922, 472] on span "Upload 2" at bounding box center [918, 478] width 55 height 13
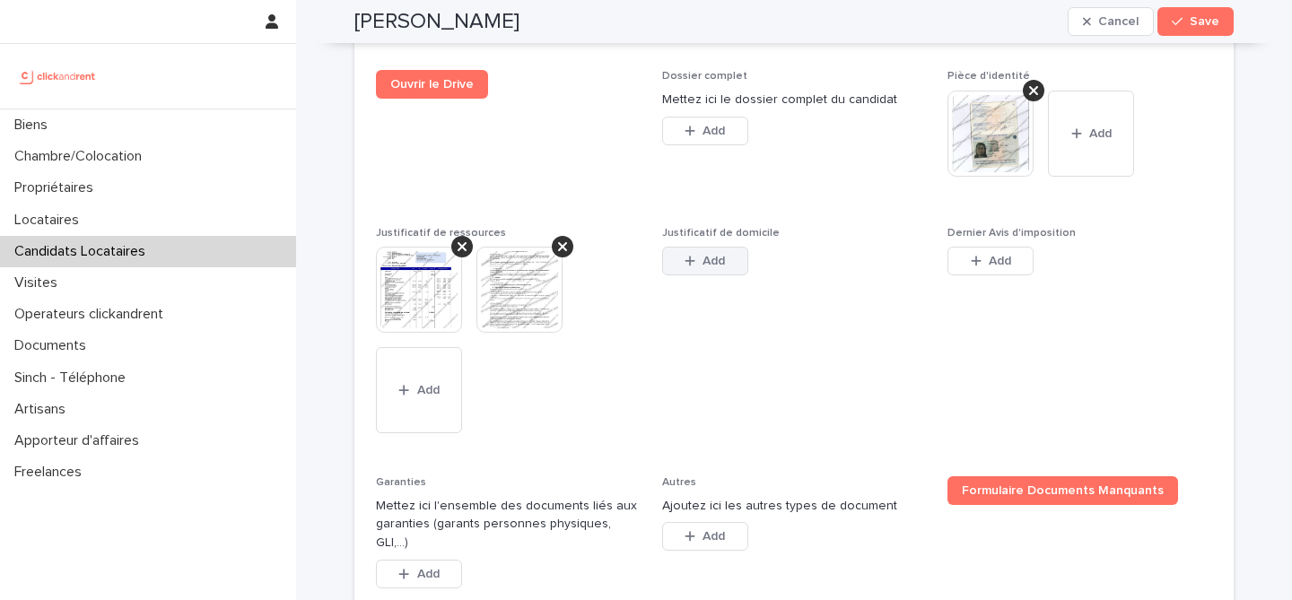
click at [737, 250] on button "Add" at bounding box center [705, 261] width 86 height 29
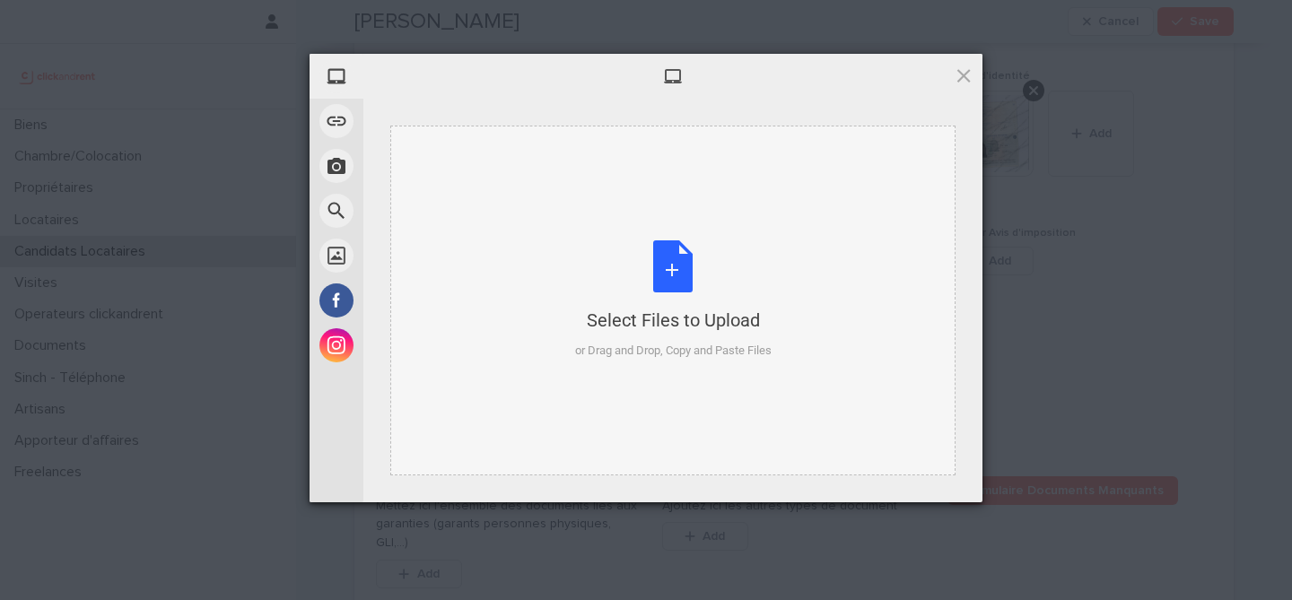
click at [690, 267] on div "Select Files to Upload or Drag and Drop, Copy and Paste Files" at bounding box center [673, 299] width 197 height 119
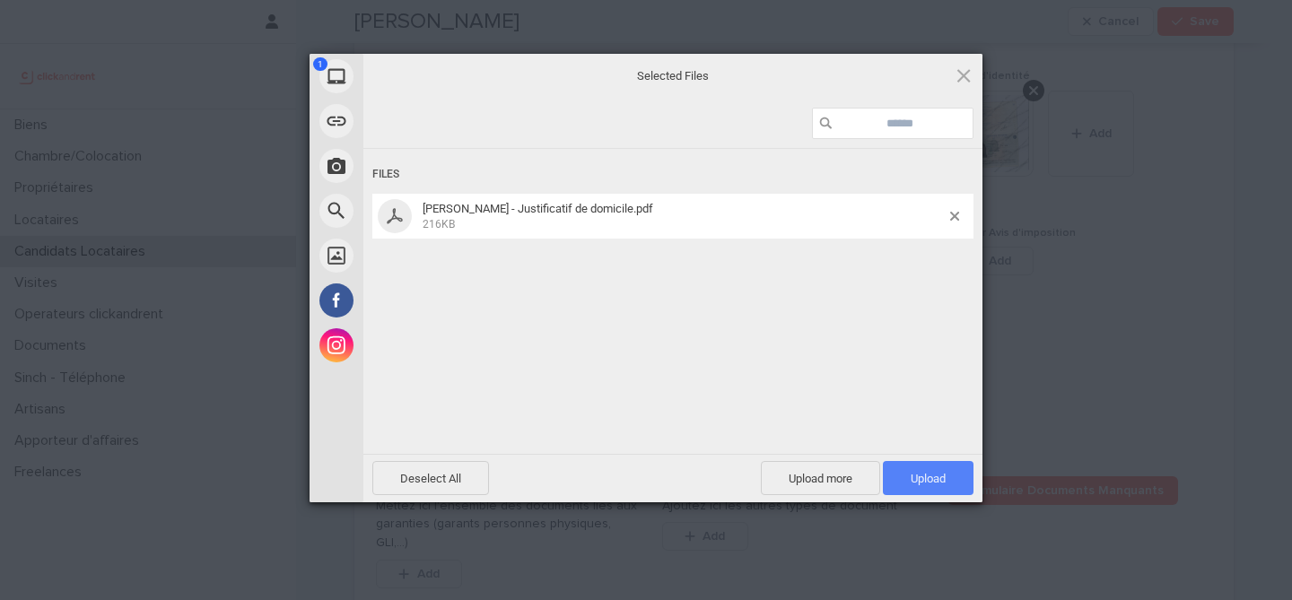
click at [902, 473] on span "Upload 1" at bounding box center [928, 478] width 91 height 34
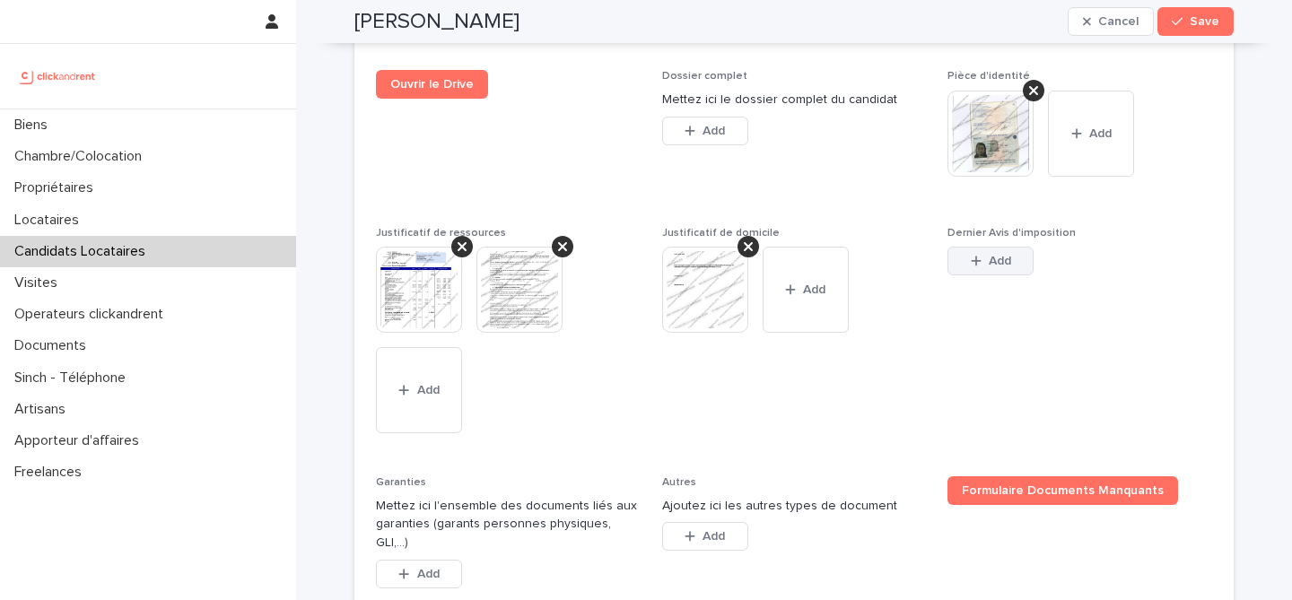
click at [1013, 255] on button "Add" at bounding box center [991, 261] width 86 height 29
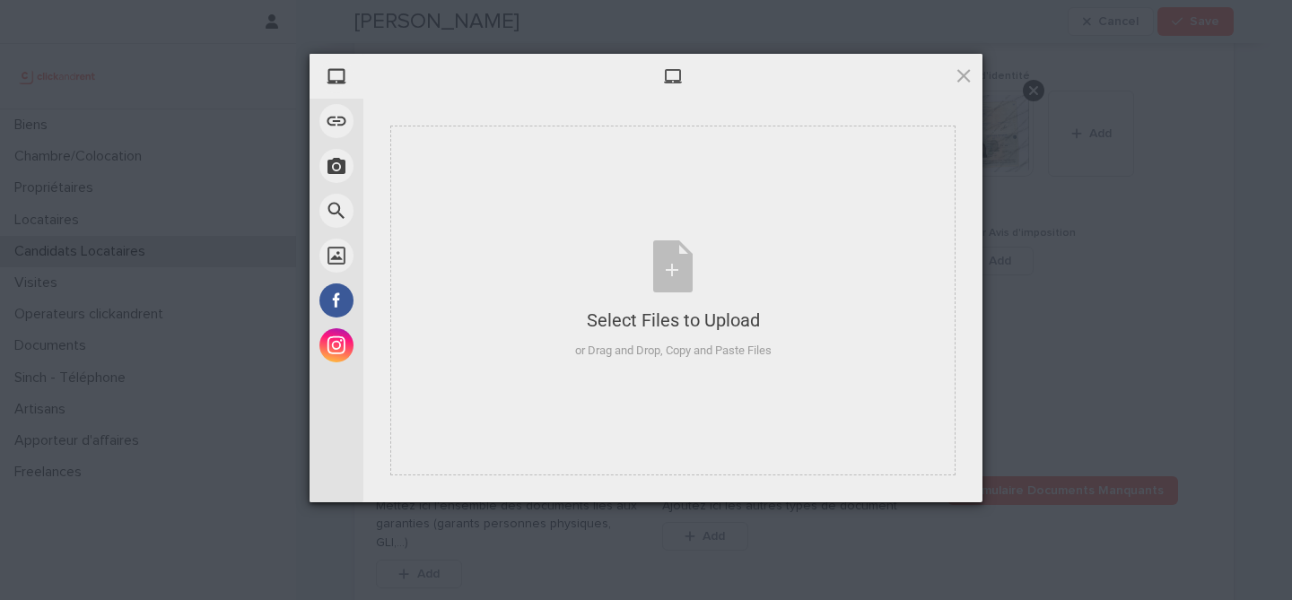
click at [1029, 347] on div "My Device Link (URL) Take Photo Web Search Unsplash Facebook Instagram Select F…" at bounding box center [646, 300] width 1292 height 600
click at [695, 239] on div "Select Files to Upload or Drag and Drop, Copy and Paste Files" at bounding box center [672, 301] width 565 height 350
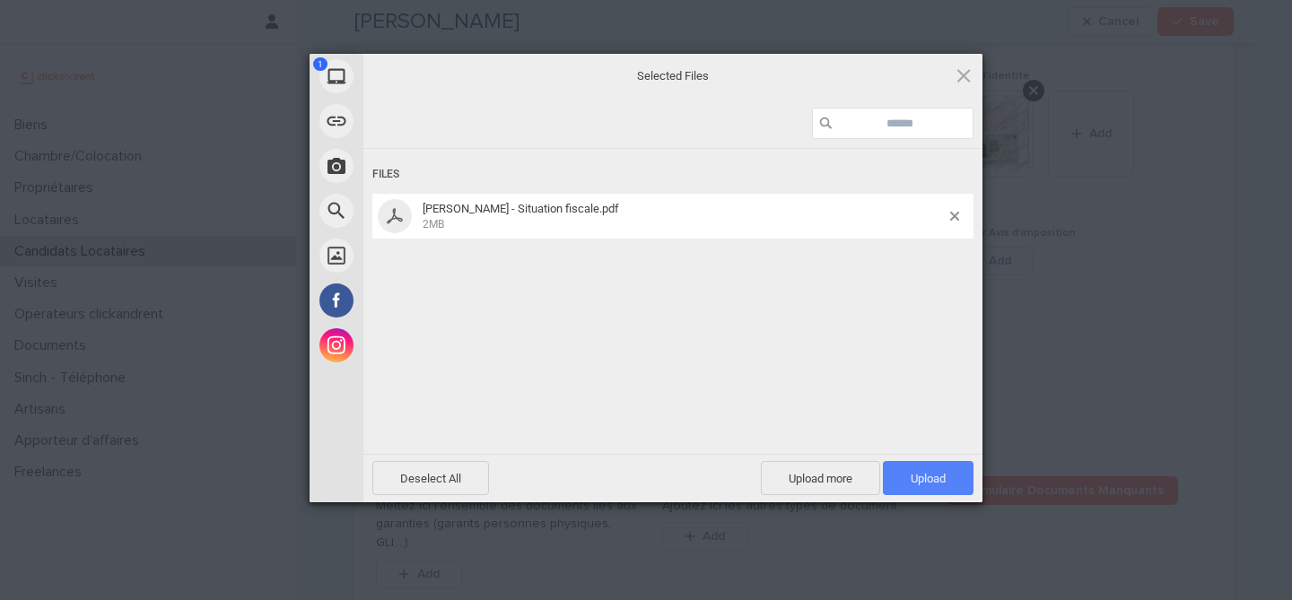
click at [946, 485] on span "Upload 1" at bounding box center [928, 478] width 91 height 34
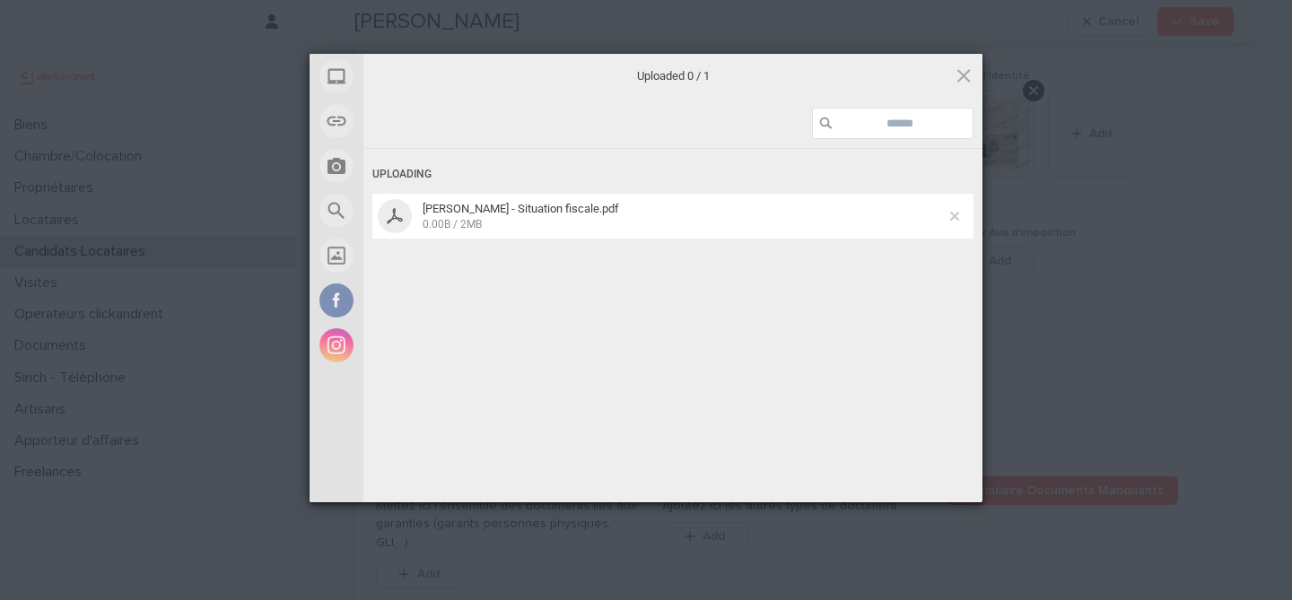
click at [957, 214] on span at bounding box center [954, 216] width 9 height 9
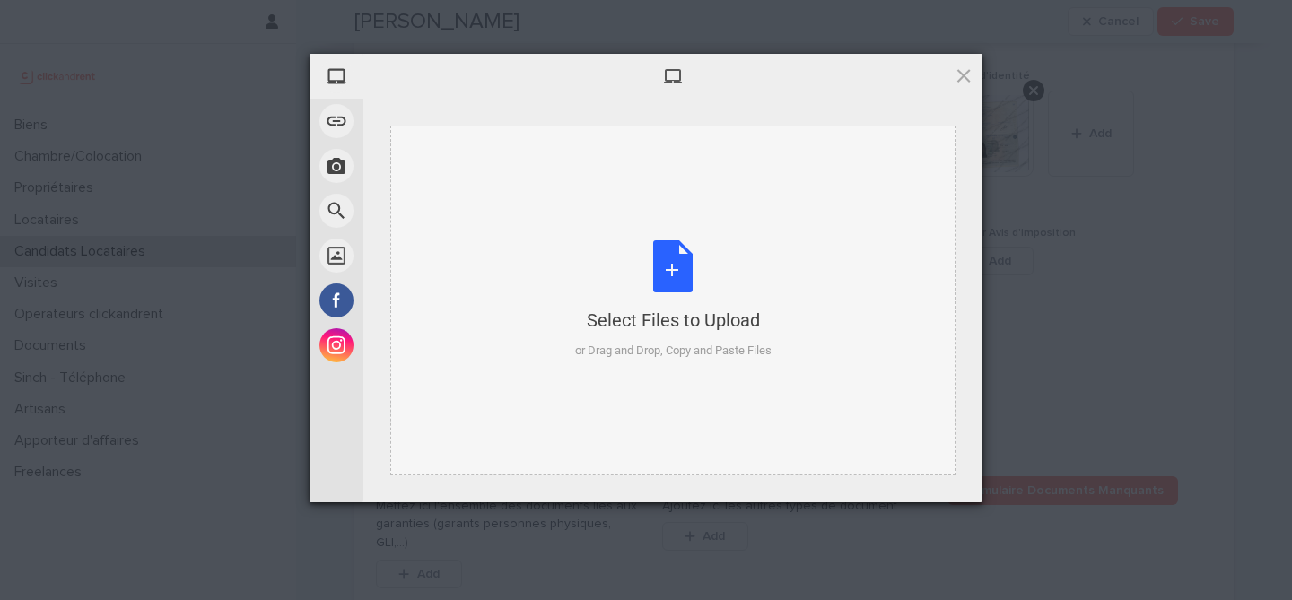
click at [685, 262] on div "Select Files to Upload or Drag and Drop, Copy and Paste Files" at bounding box center [673, 299] width 197 height 119
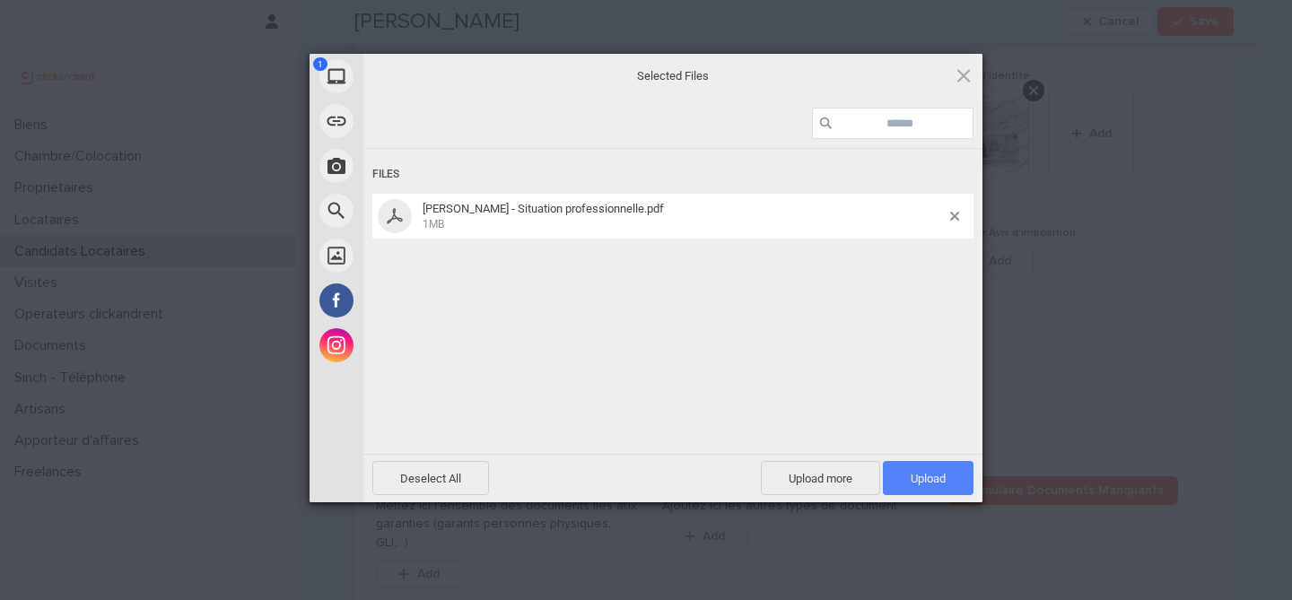
click at [922, 472] on span "Upload 1" at bounding box center [928, 478] width 35 height 13
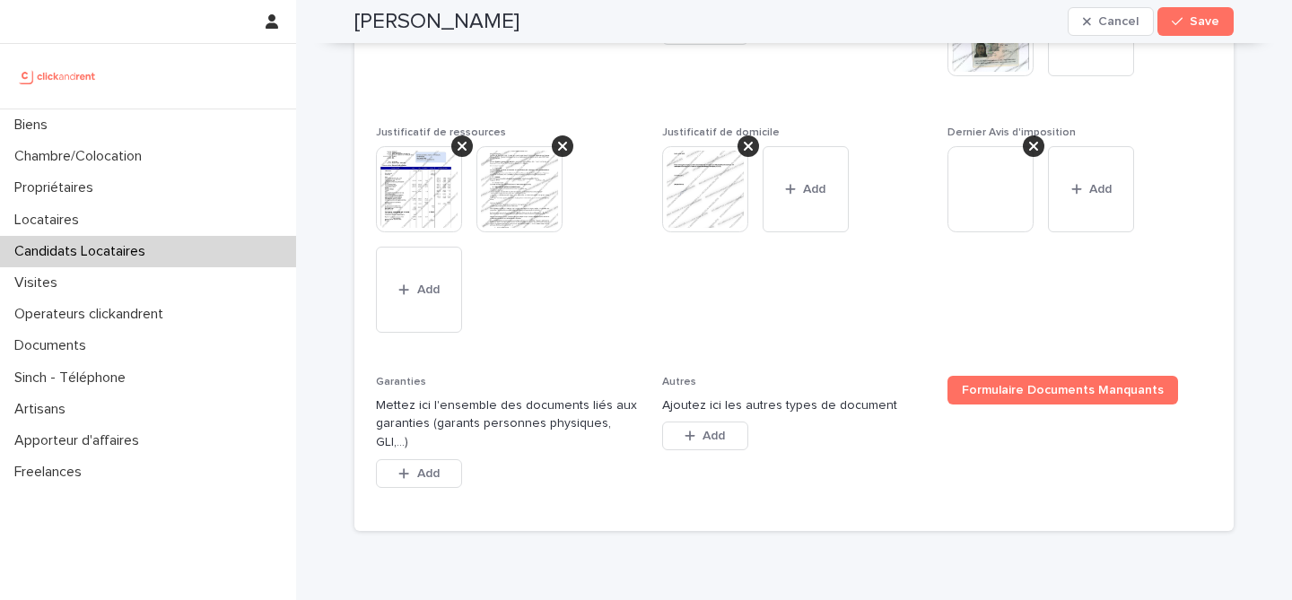
scroll to position [1823, 0]
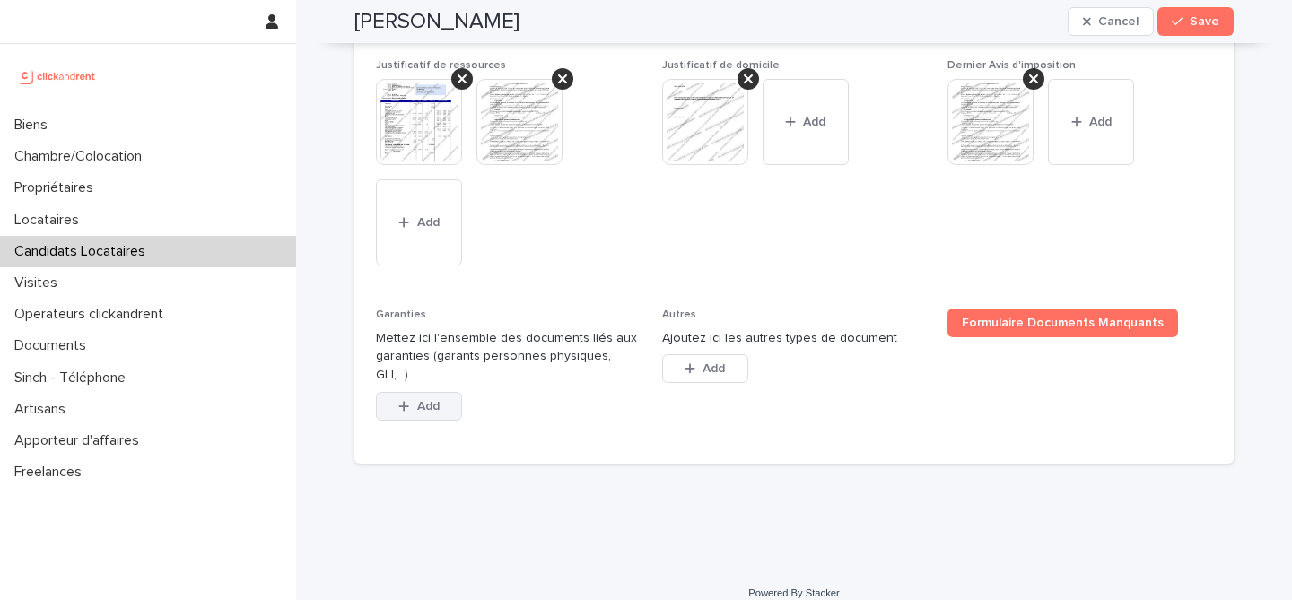
click at [422, 400] on span "Add" at bounding box center [428, 406] width 22 height 13
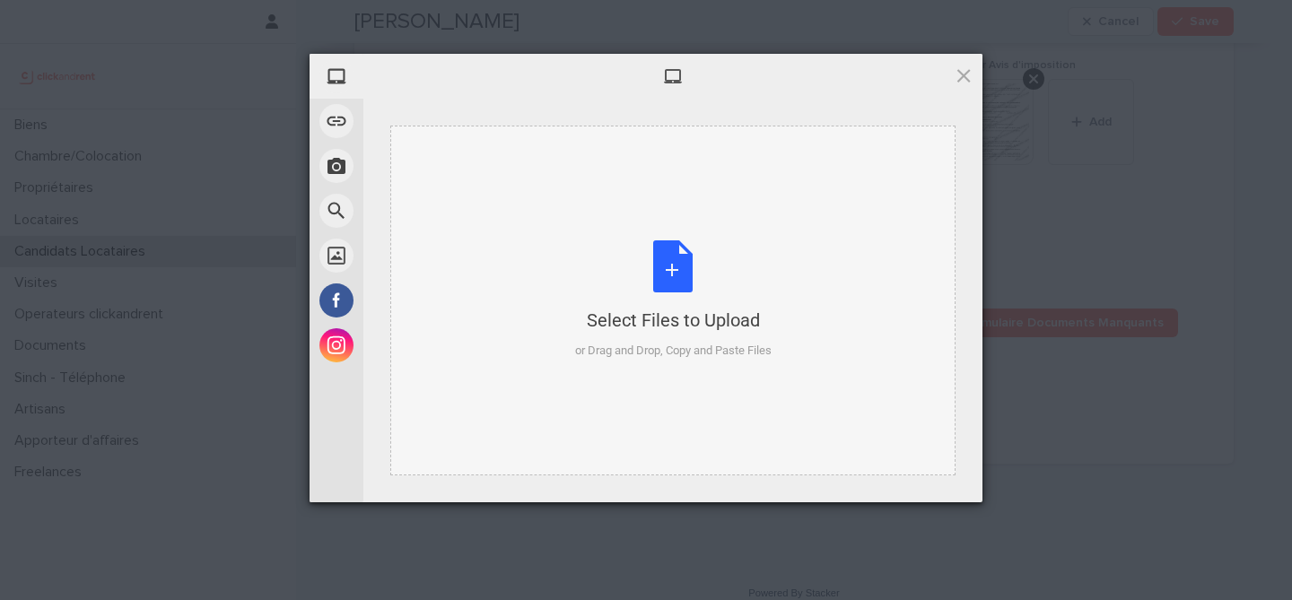
click at [659, 288] on div "Select Files to Upload or Drag and Drop, Copy and Paste Files" at bounding box center [673, 299] width 197 height 119
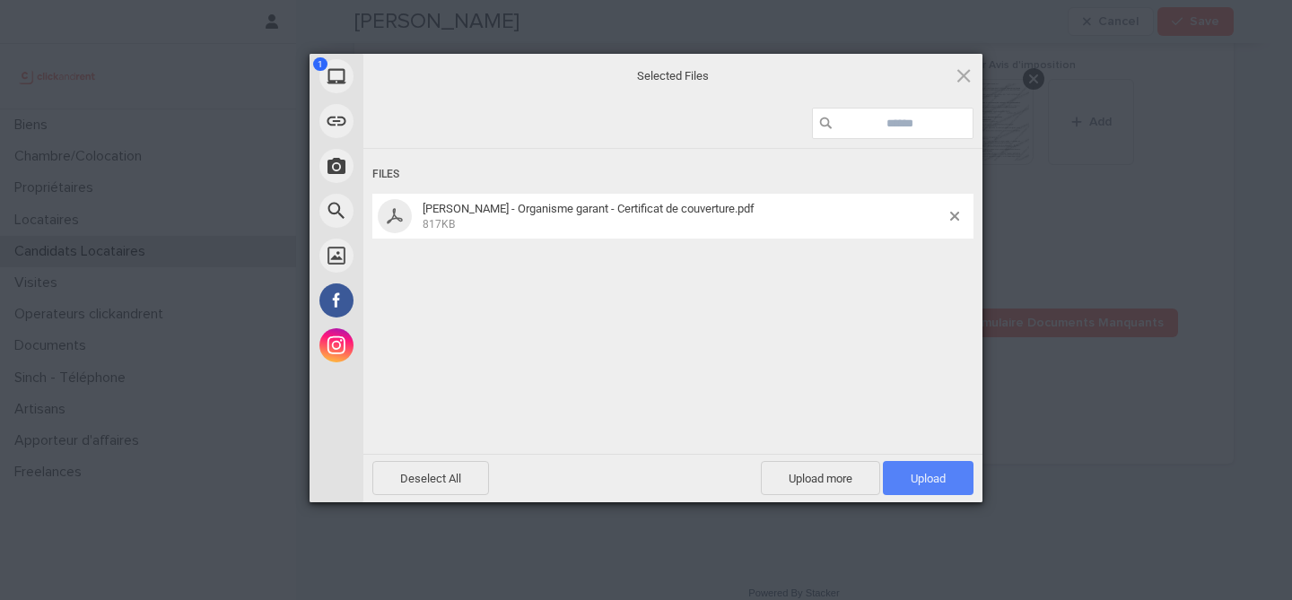
click at [955, 476] on span "Upload 1" at bounding box center [928, 478] width 91 height 34
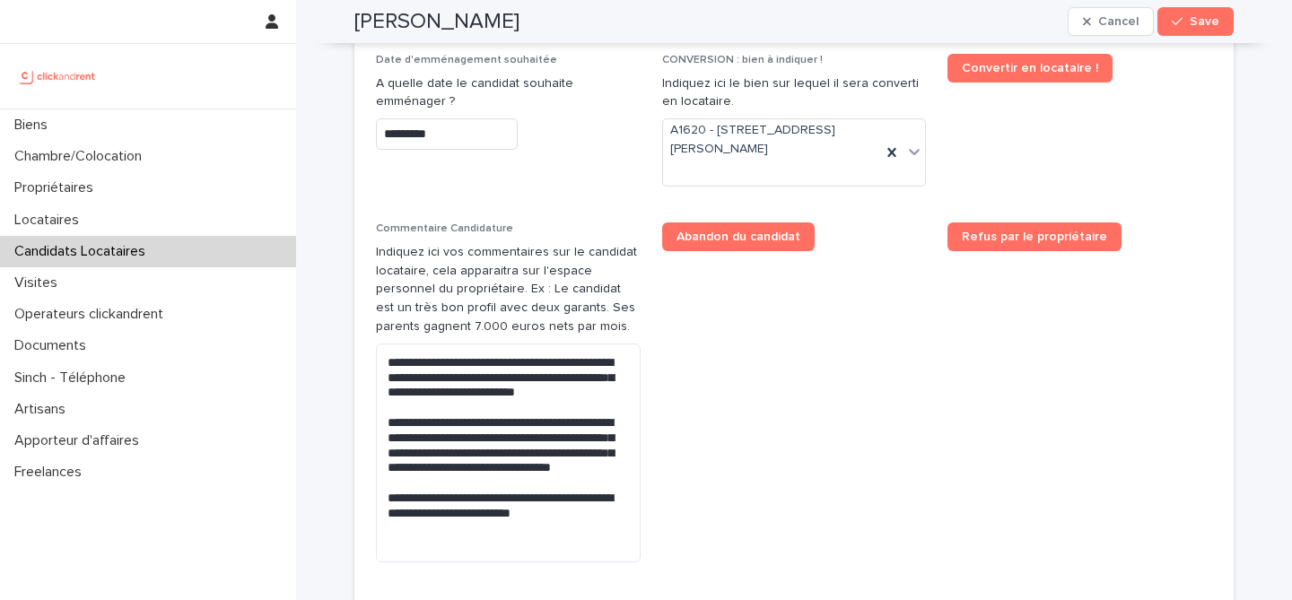
scroll to position [932, 0]
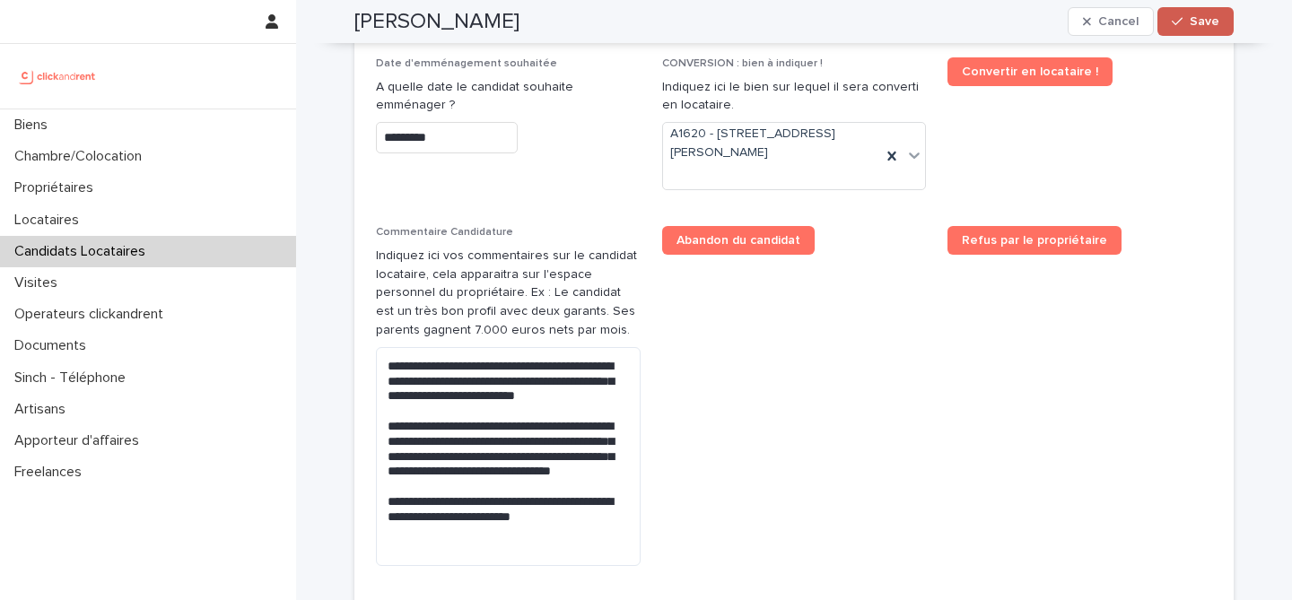
click at [1202, 18] on span "Save" at bounding box center [1205, 21] width 30 height 13
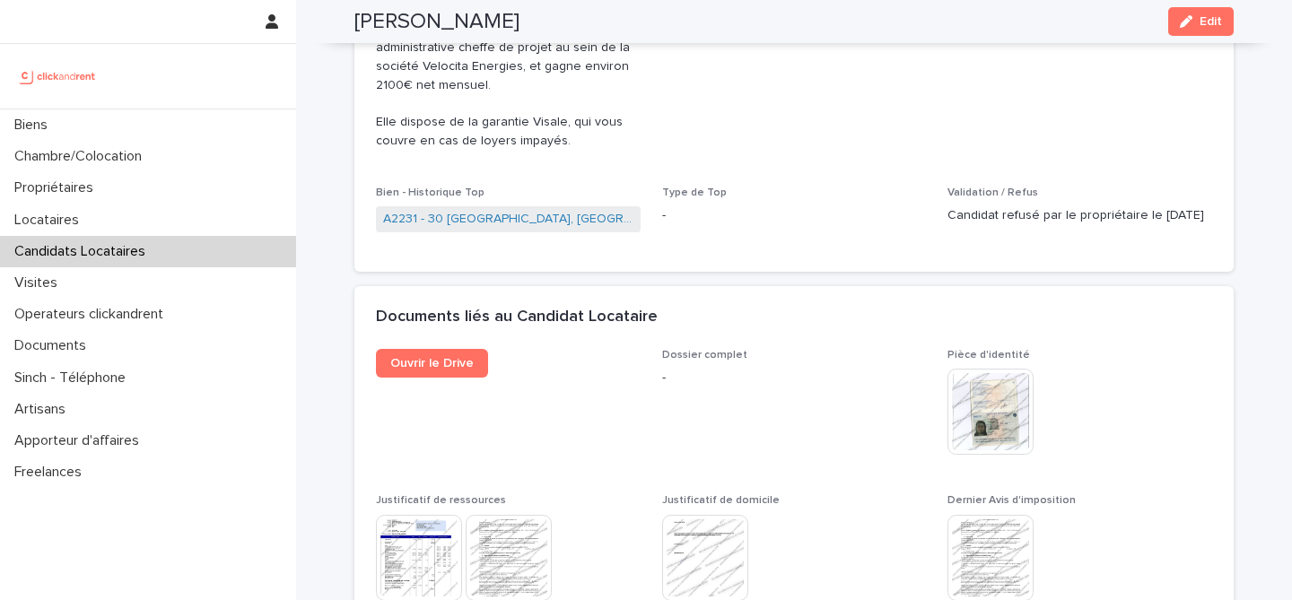
scroll to position [619, 0]
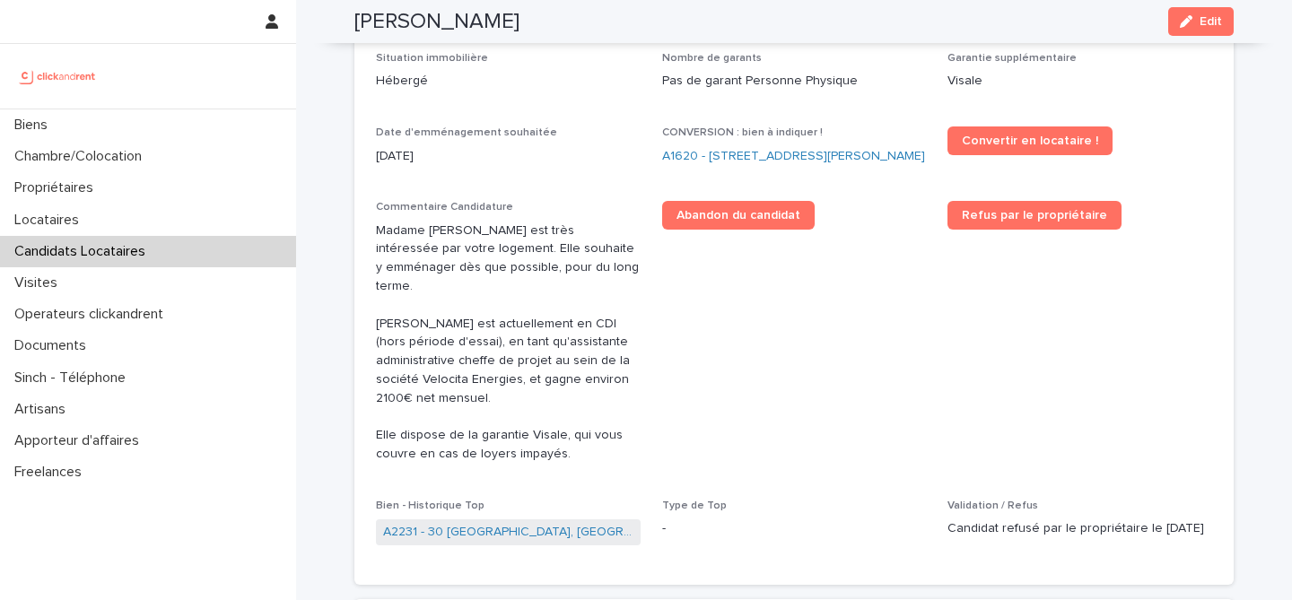
click at [501, 11] on h2 "Aminata Coumbassa" at bounding box center [436, 22] width 165 height 26
copy div "Aminata Coumbassa Edit"
click at [678, 160] on link "A1620 - [STREET_ADDRESS][PERSON_NAME]" at bounding box center [793, 156] width 263 height 19
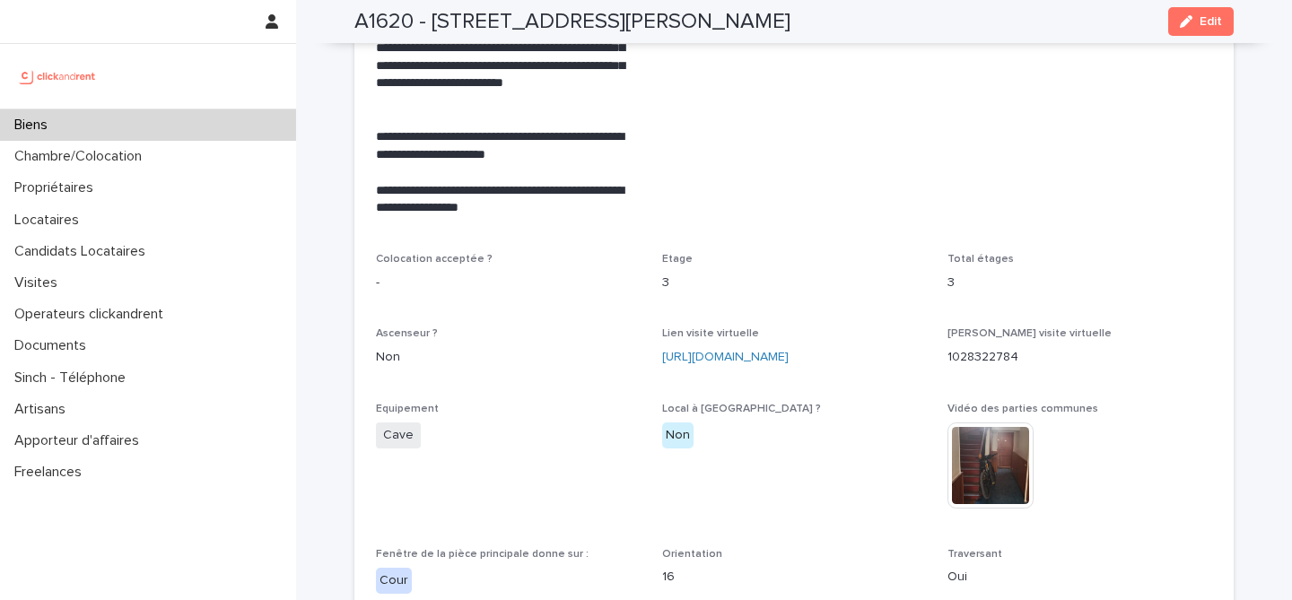
scroll to position [3952, 0]
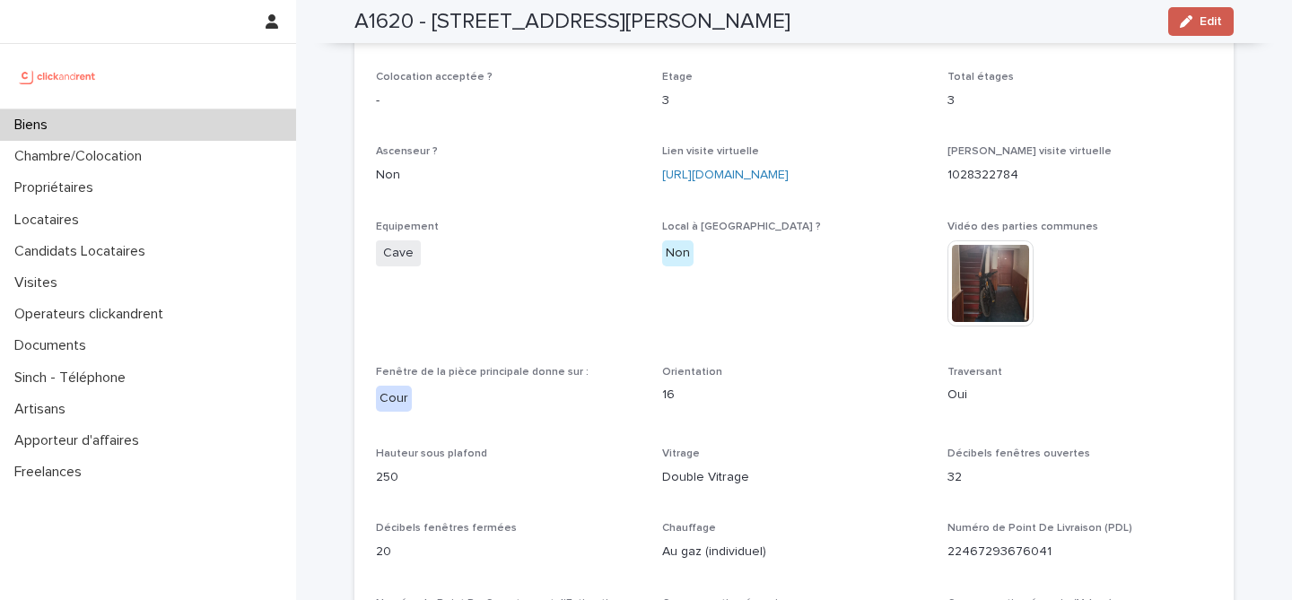
click at [1228, 31] on button "Edit" at bounding box center [1201, 21] width 66 height 29
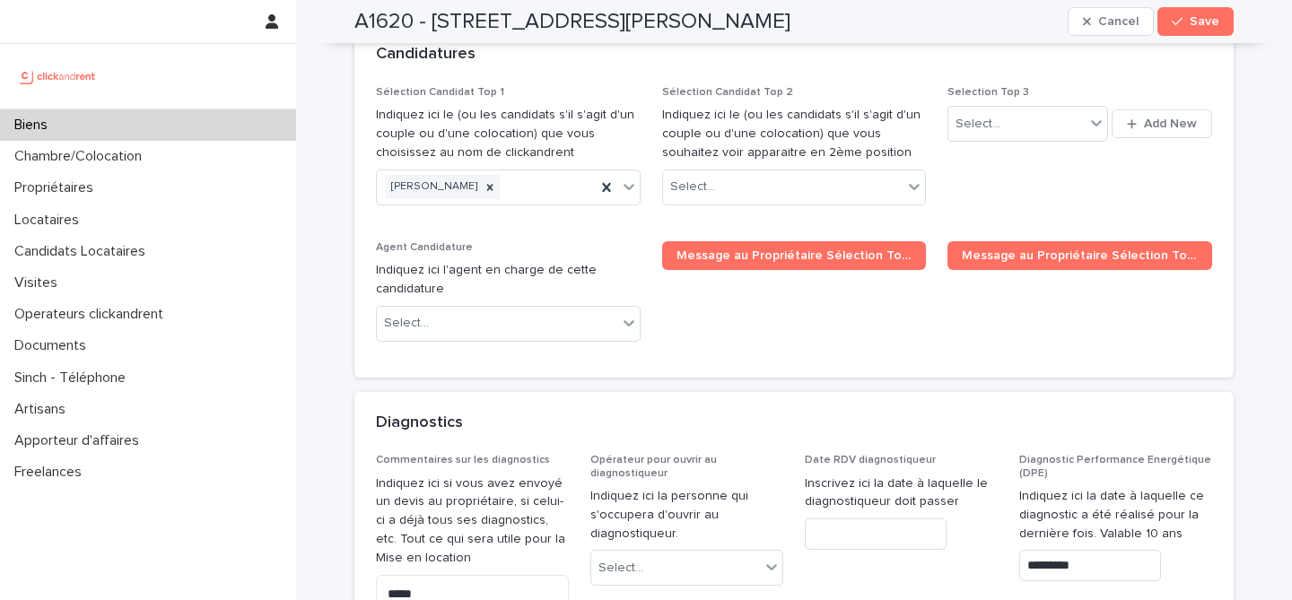
scroll to position [8453, 0]
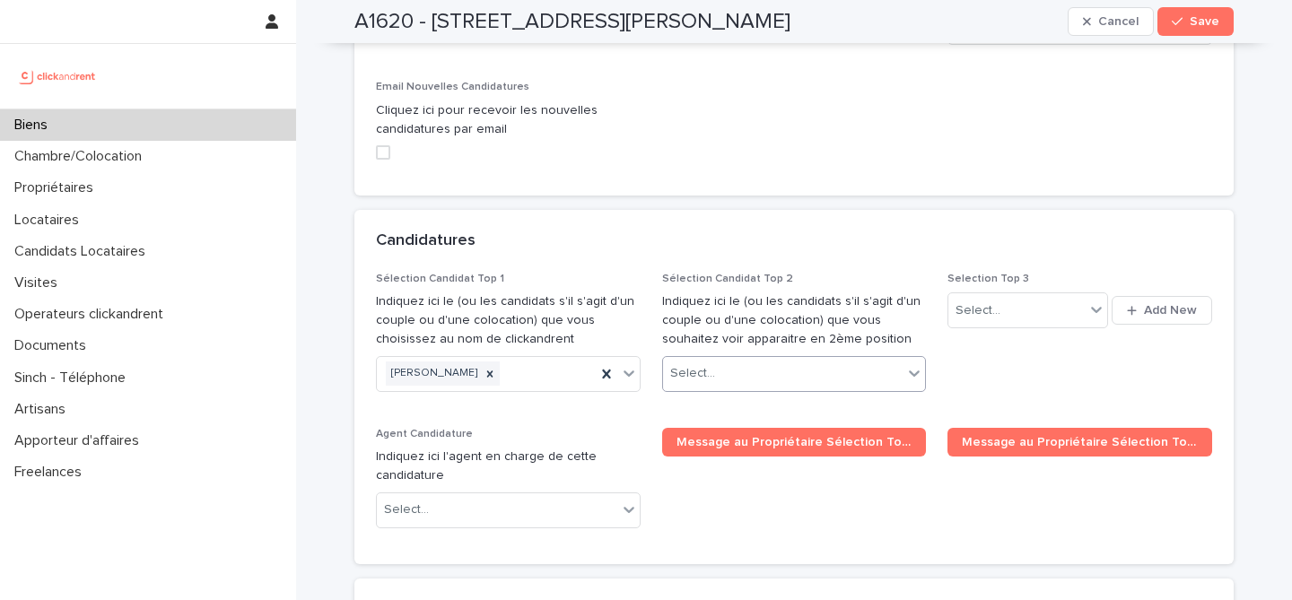
click at [756, 359] on div "Select..." at bounding box center [783, 374] width 240 height 30
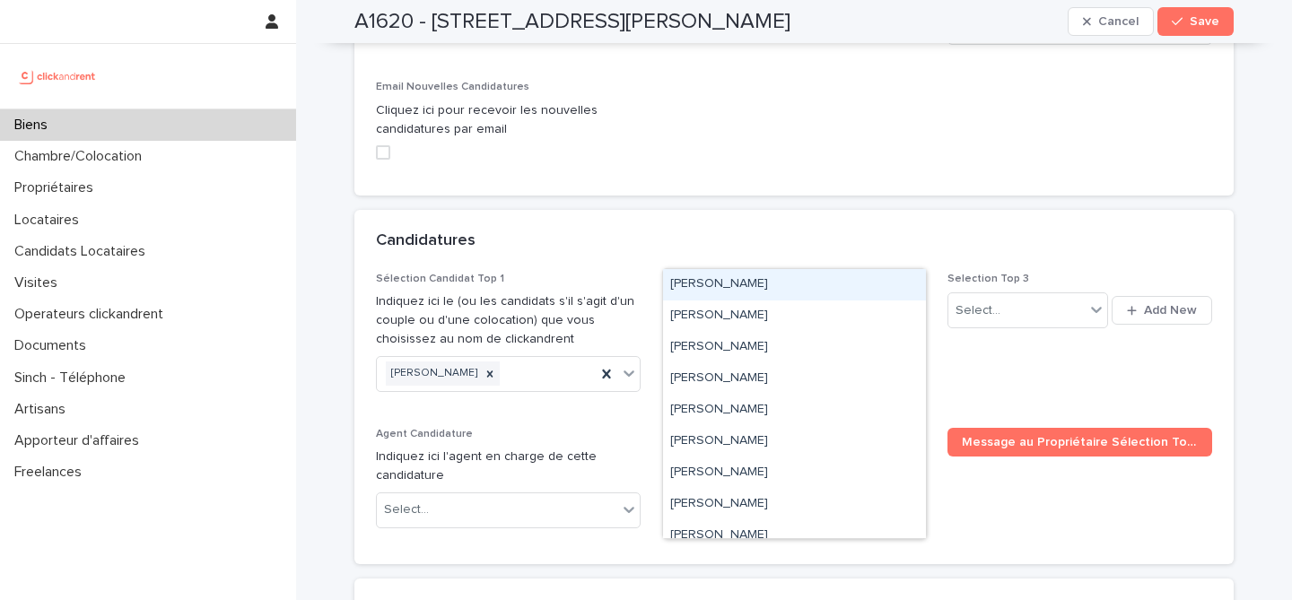
paste input "**********"
type input "**********"
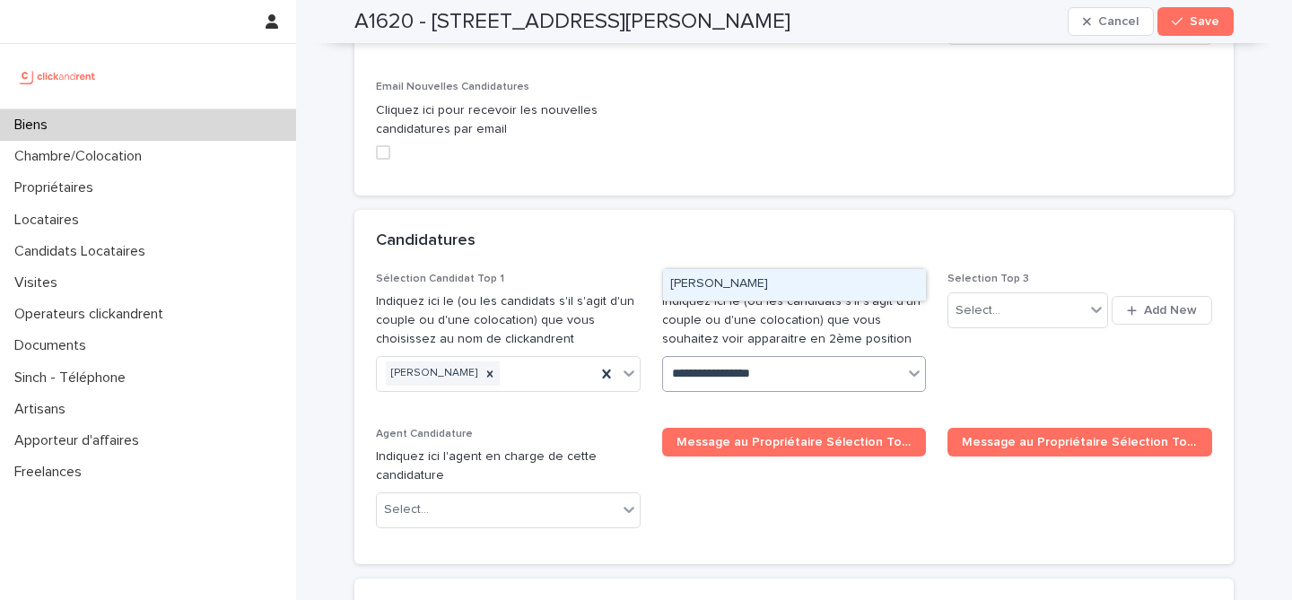
click at [828, 286] on div "Aminata Coumbassa" at bounding box center [794, 284] width 263 height 31
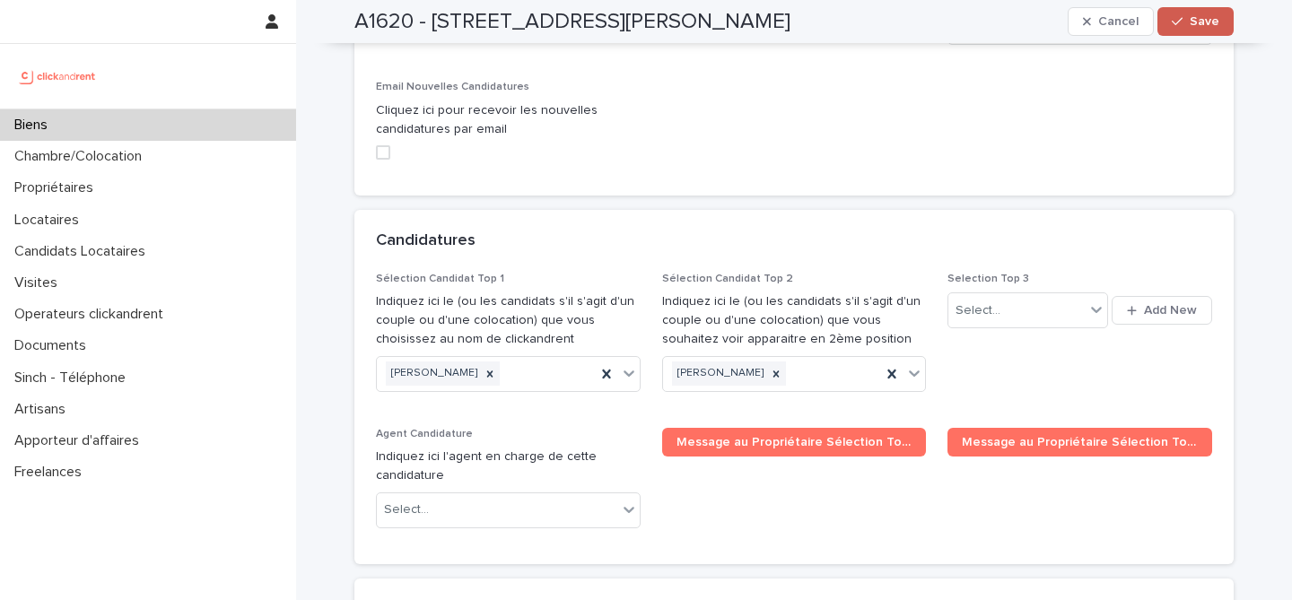
click at [1204, 18] on span "Save" at bounding box center [1205, 21] width 30 height 13
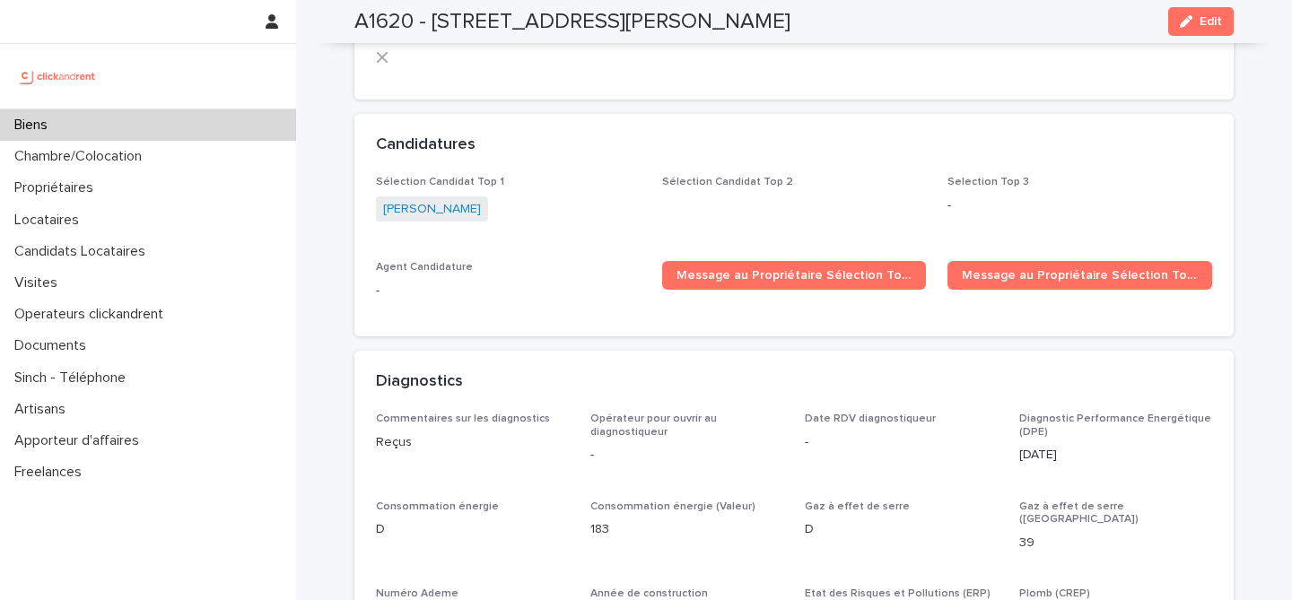
scroll to position [5400, 0]
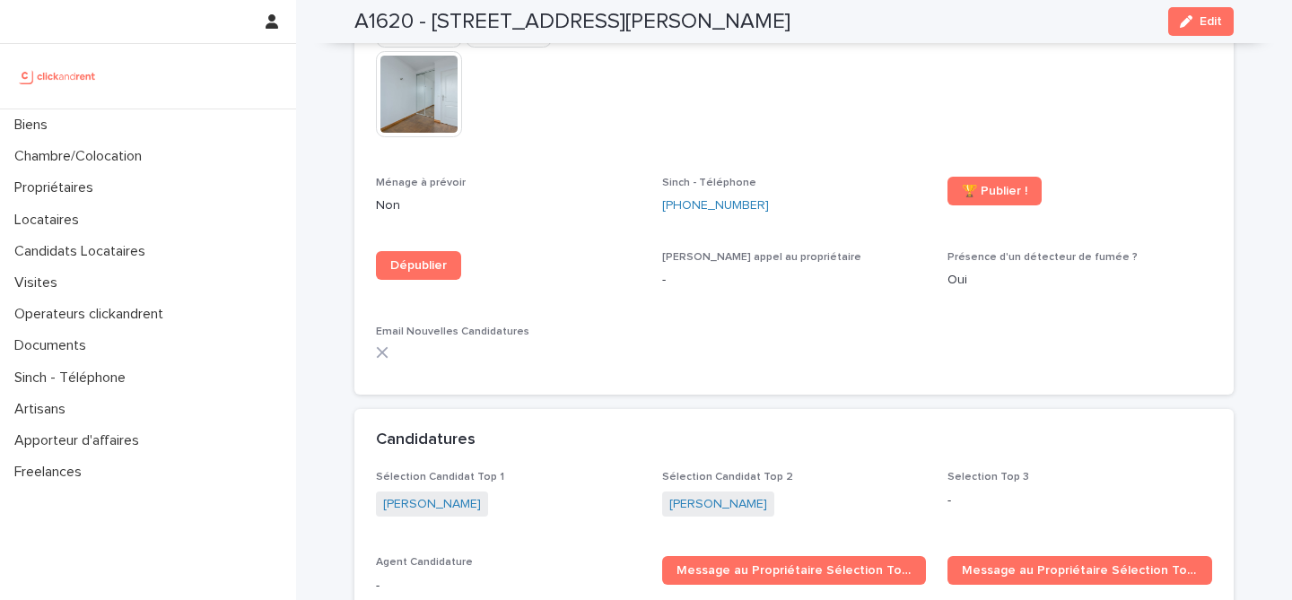
scroll to position [5124, 0]
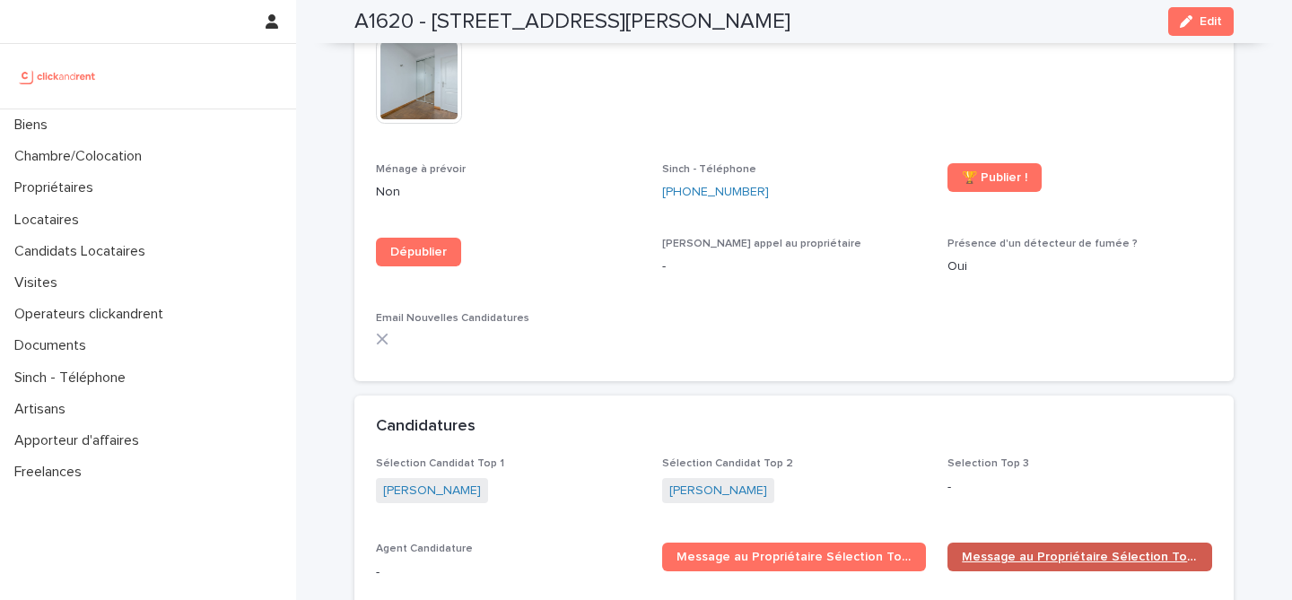
click at [1041, 551] on span "Message au Propriétaire Sélection Top 2" at bounding box center [1080, 557] width 236 height 13
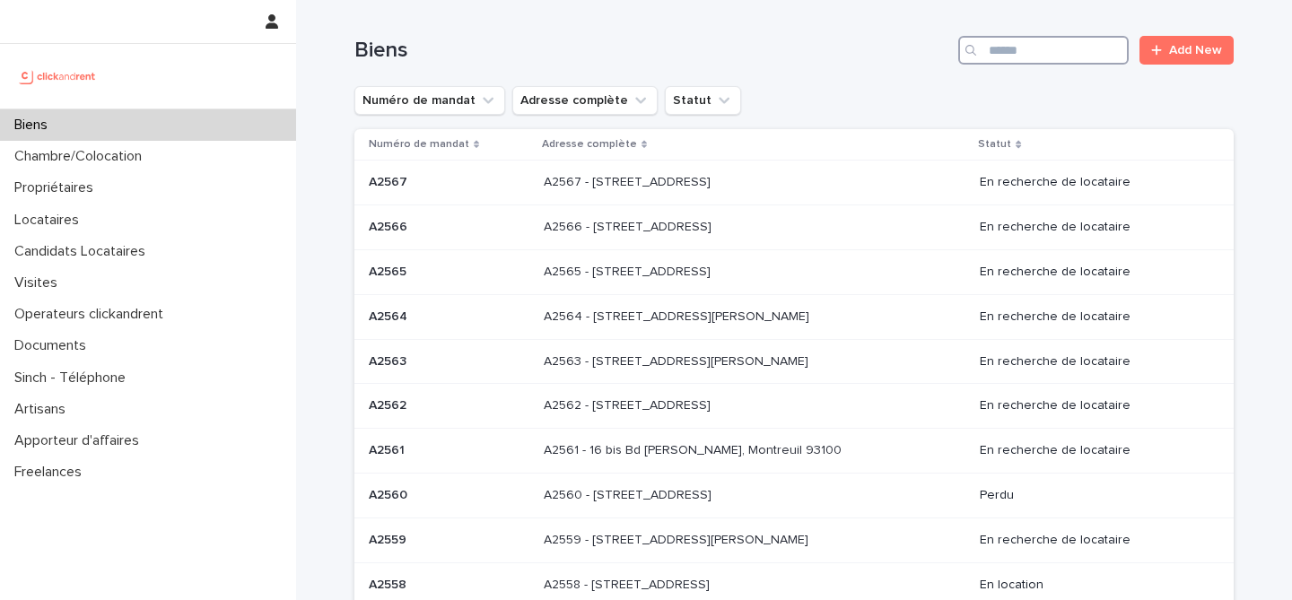
click at [1067, 55] on input "Search" at bounding box center [1043, 50] width 170 height 29
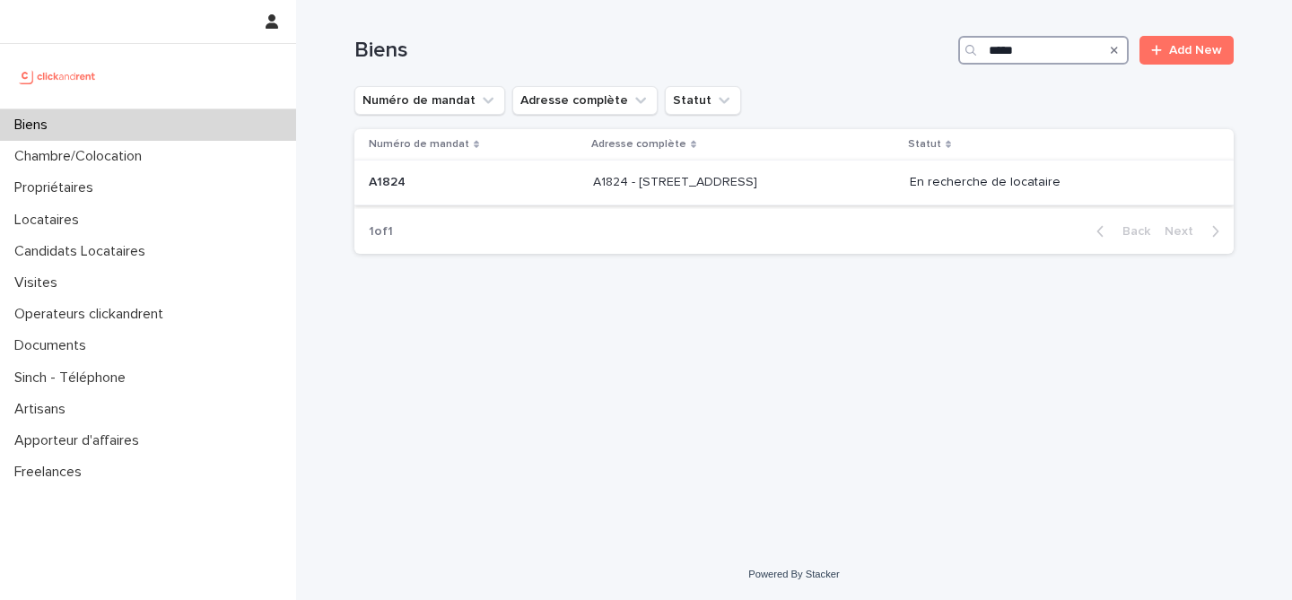
type input "*****"
click at [524, 191] on td "A1824 A1824" at bounding box center [470, 183] width 232 height 45
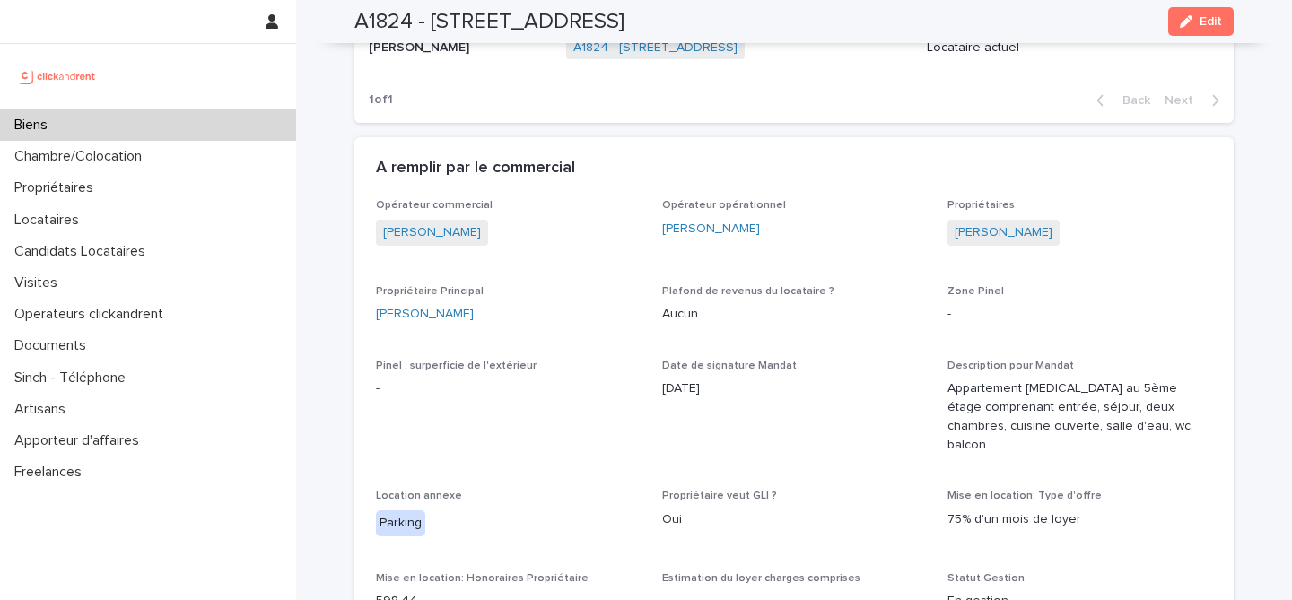
scroll to position [940, 0]
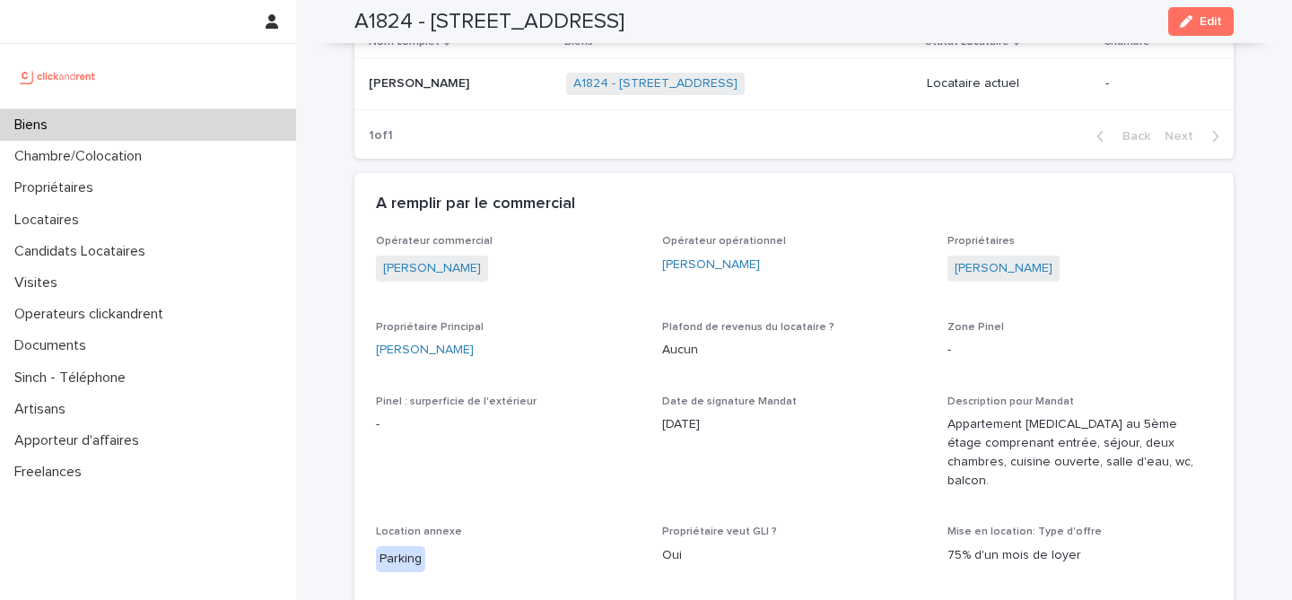
click at [190, 118] on div "Biens" at bounding box center [148, 124] width 296 height 31
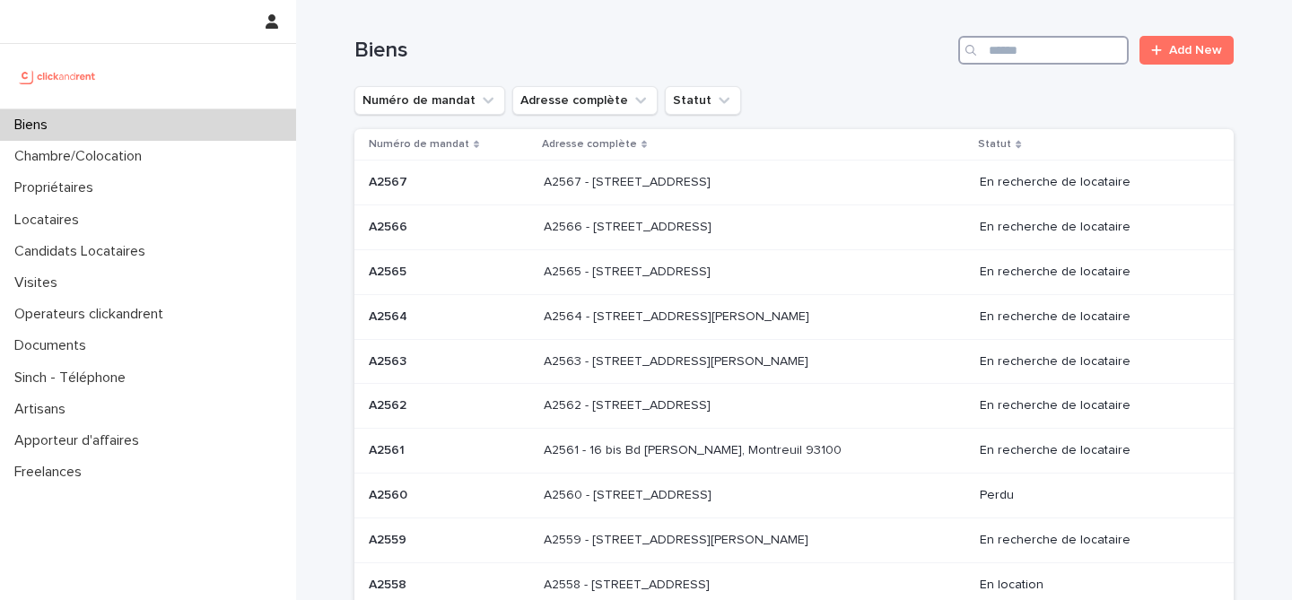
click at [1046, 64] on input "Search" at bounding box center [1043, 50] width 170 height 29
paste input "**********"
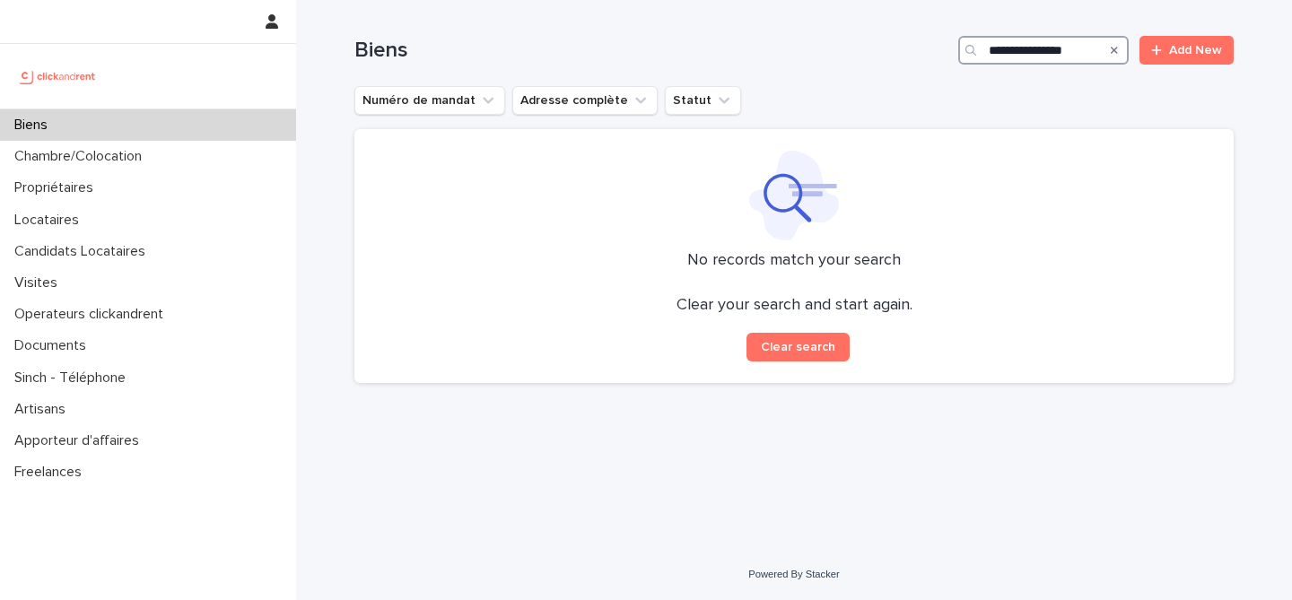
type input "**********"
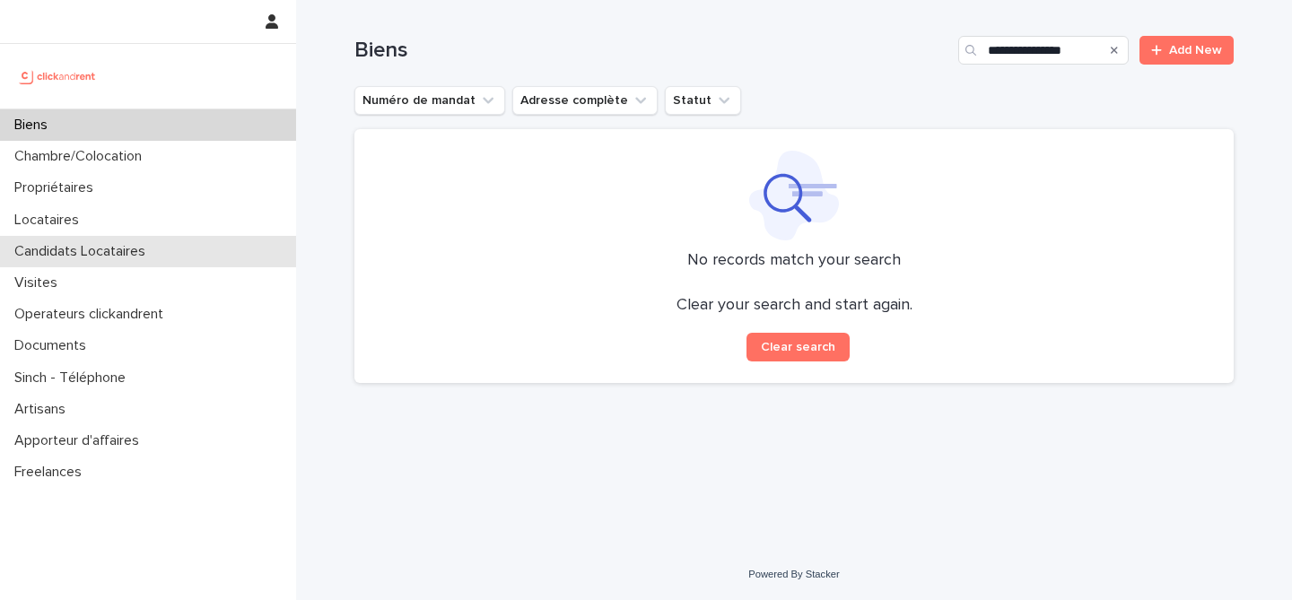
click at [125, 245] on p "Candidats Locataires" at bounding box center [83, 251] width 153 height 17
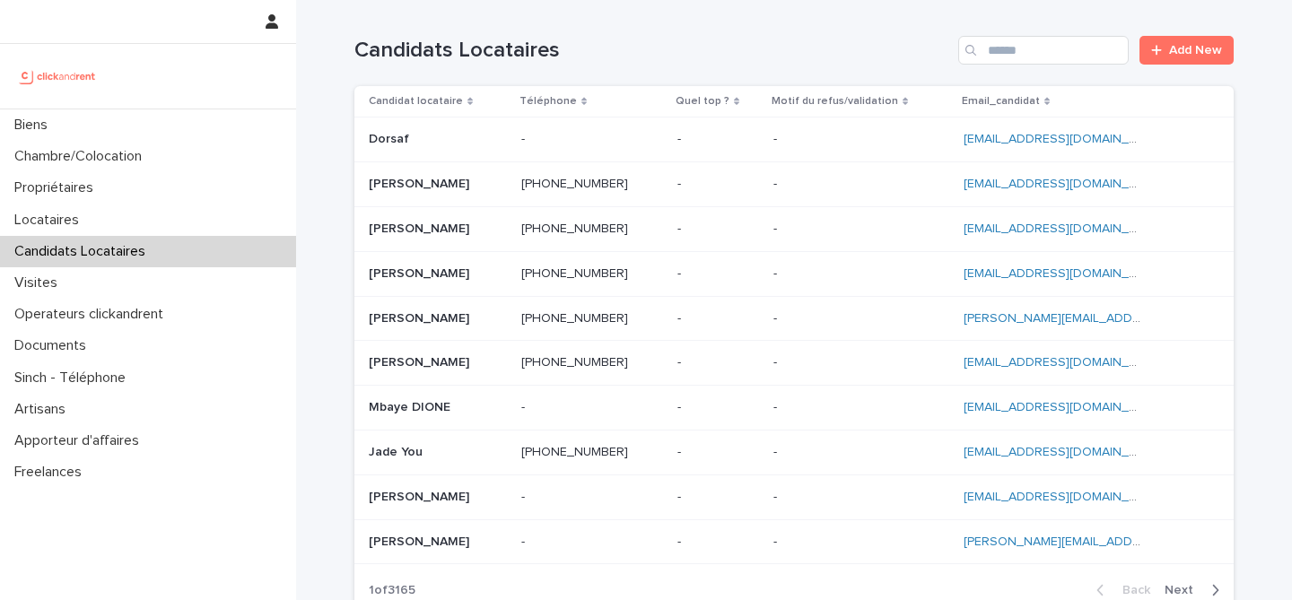
click at [1033, 68] on div "Candidats Locataires Add New" at bounding box center [793, 43] width 879 height 86
click at [1035, 32] on div "Candidats Locataires Add New" at bounding box center [793, 43] width 879 height 86
click at [1030, 67] on div "Candidats Locataires Add New" at bounding box center [793, 43] width 879 height 86
click at [1030, 49] on input "Search" at bounding box center [1043, 50] width 170 height 29
paste input "**********"
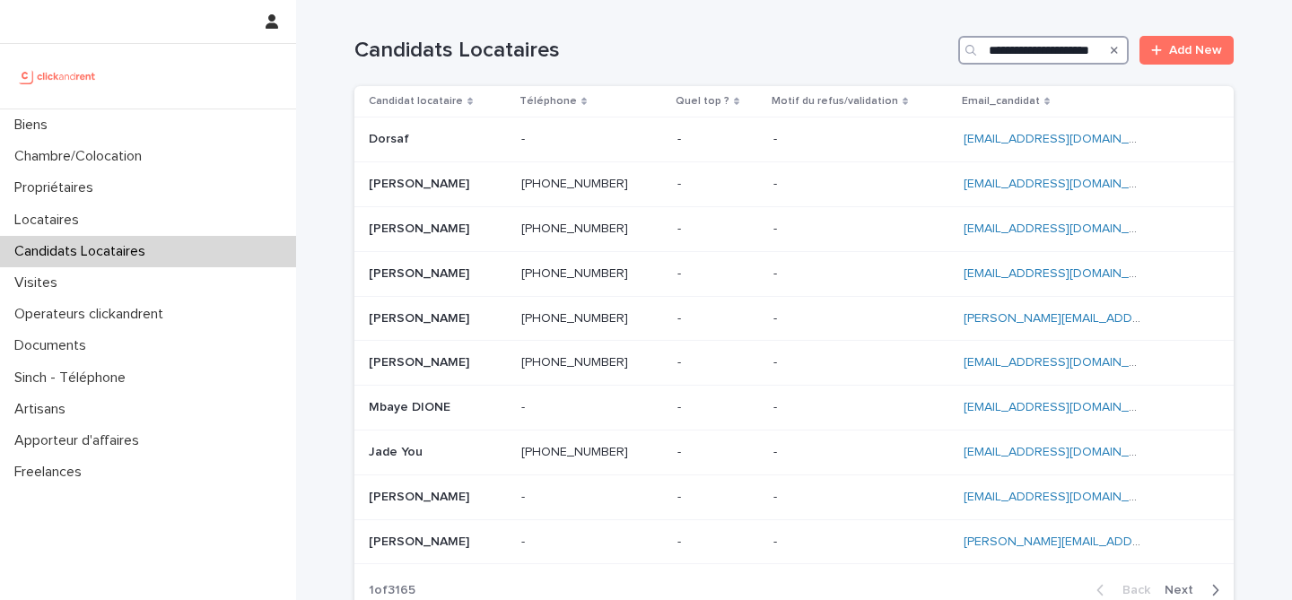
scroll to position [0, 28]
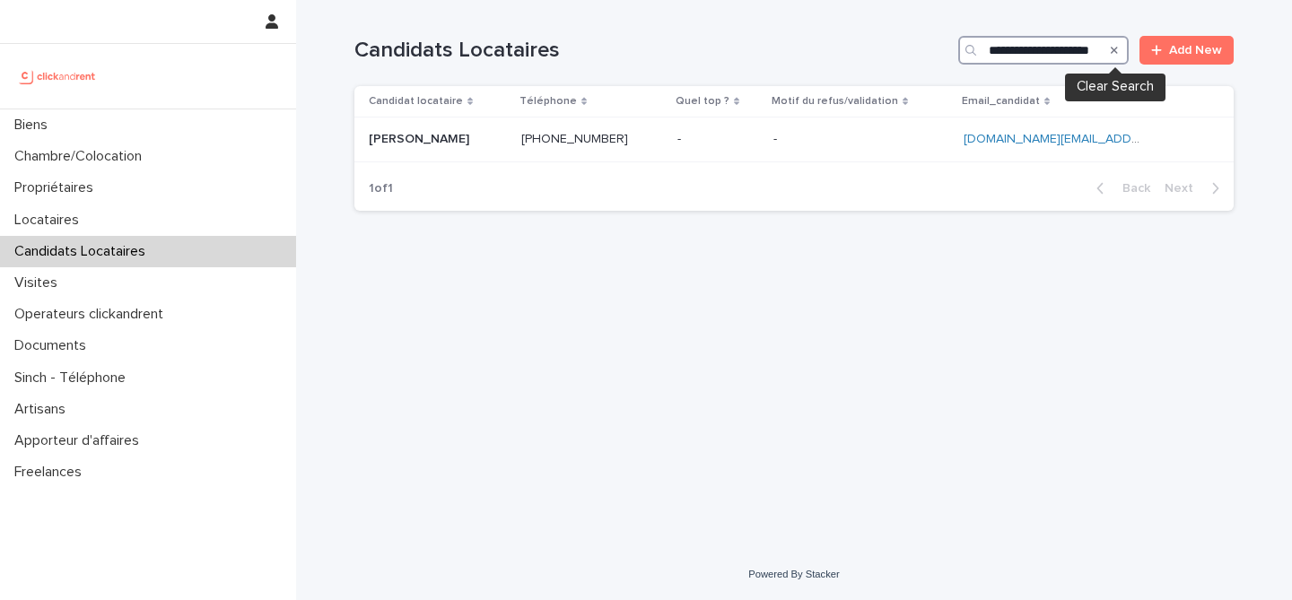
type input "**********"
click at [1113, 54] on icon "Search" at bounding box center [1114, 50] width 7 height 11
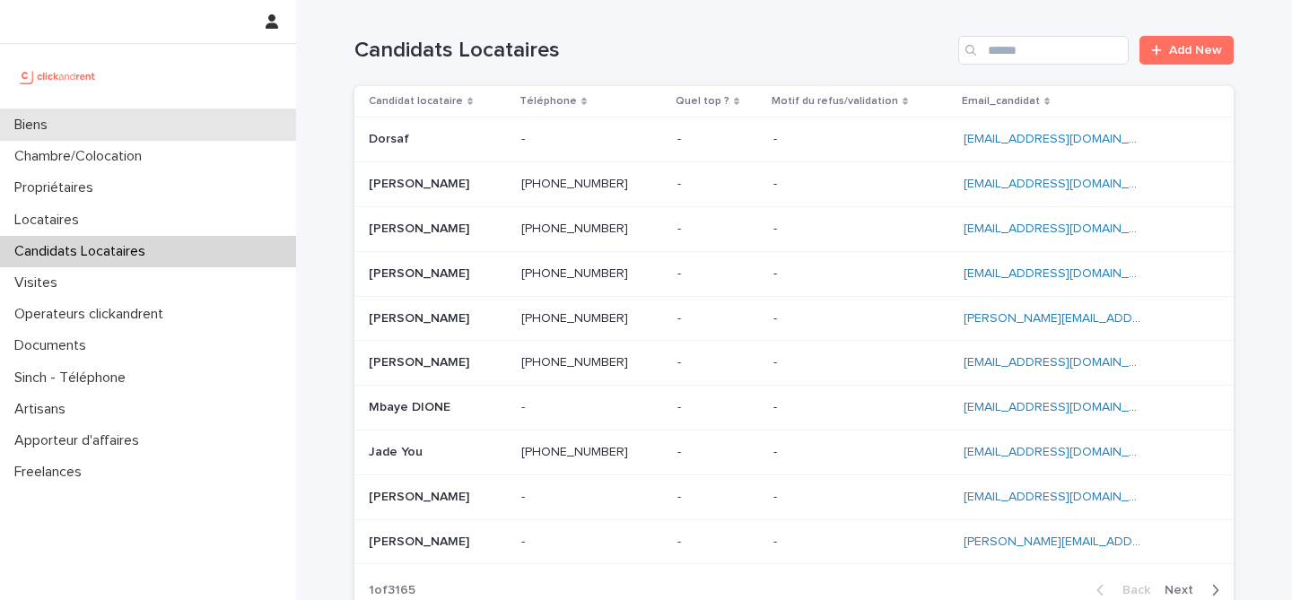
click at [105, 118] on div "Biens" at bounding box center [148, 124] width 296 height 31
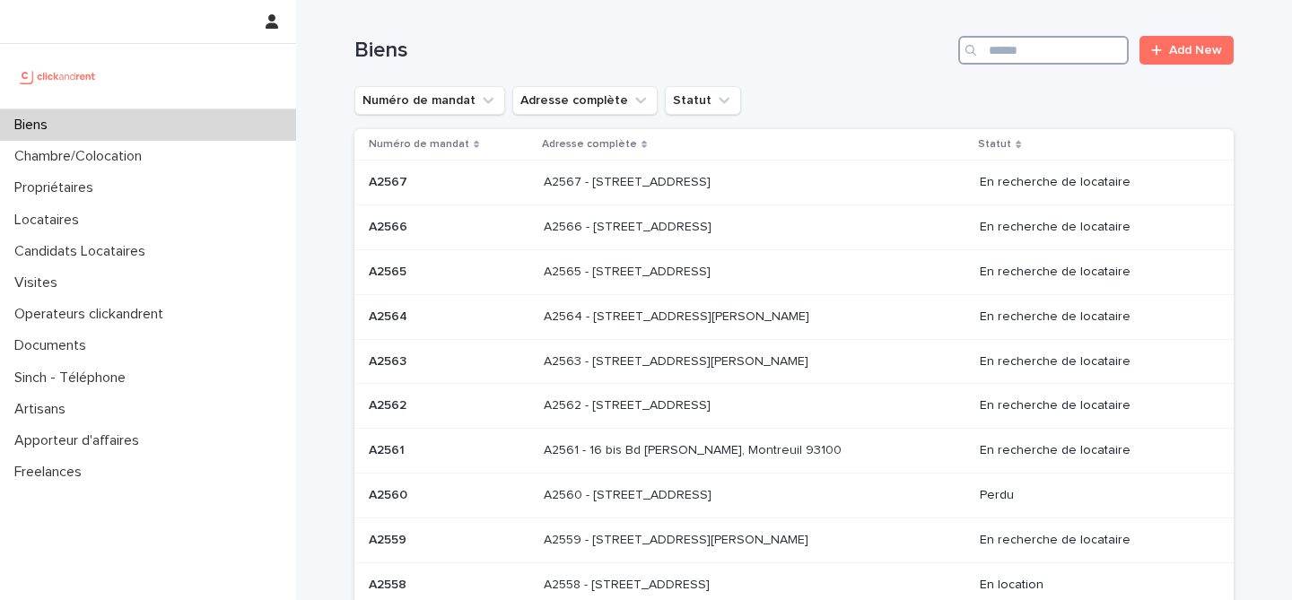
click at [1035, 47] on input "Search" at bounding box center [1043, 50] width 170 height 29
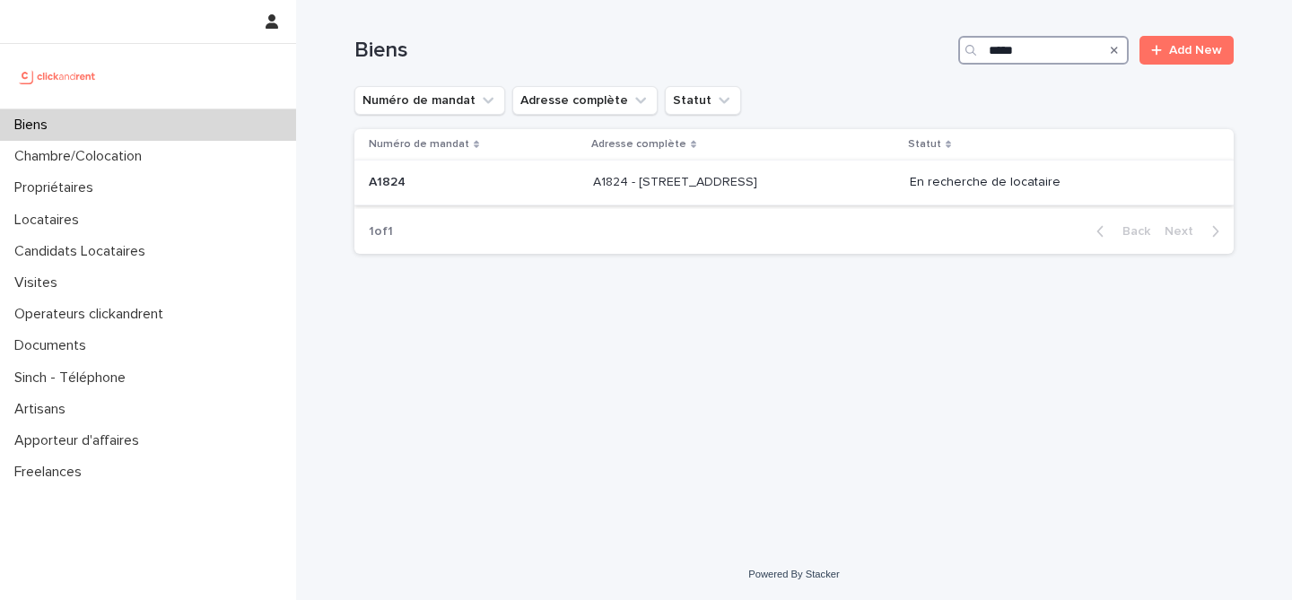
type input "*****"
click at [593, 174] on p "A1824 - [STREET_ADDRESS]" at bounding box center [677, 180] width 168 height 19
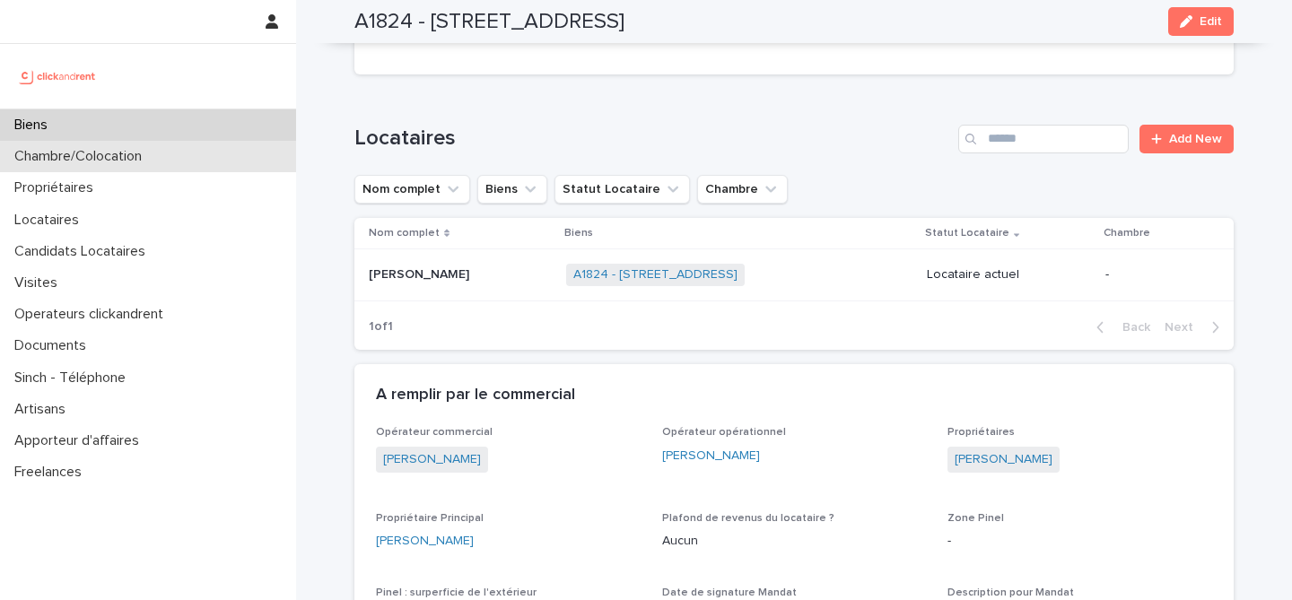
scroll to position [743, 0]
